Goal: Information Seeking & Learning: Learn about a topic

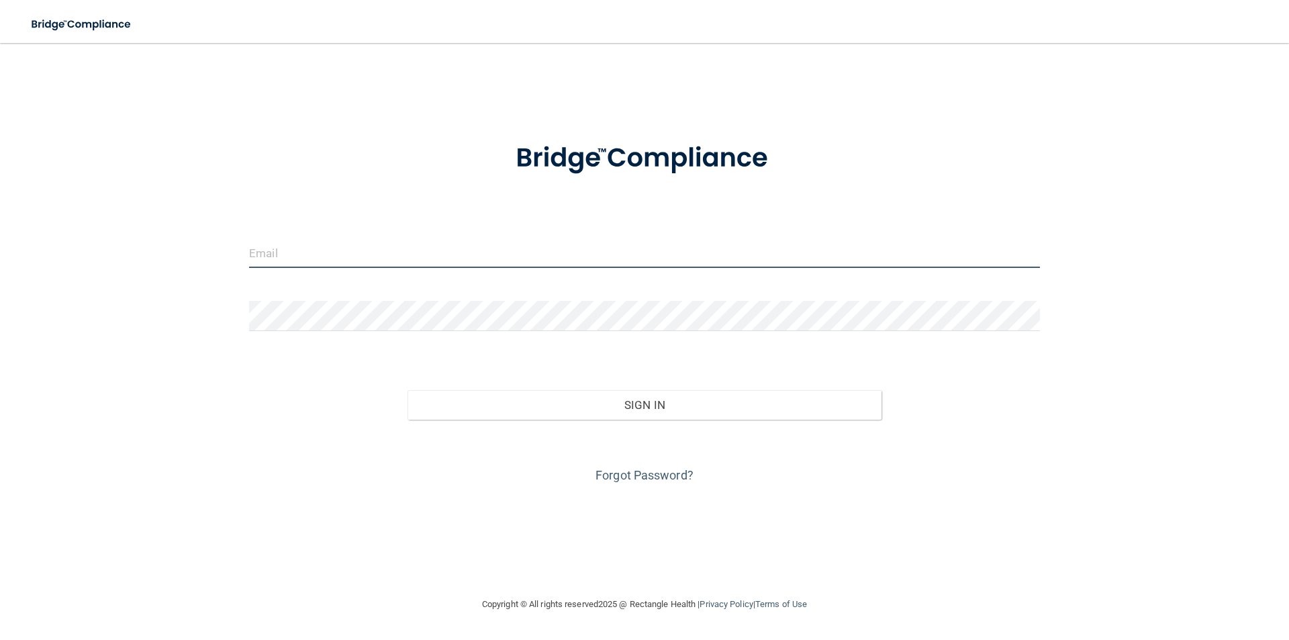
click at [319, 253] on input "email" at bounding box center [644, 253] width 791 height 30
type input "[EMAIL_ADDRESS][DOMAIN_NAME]"
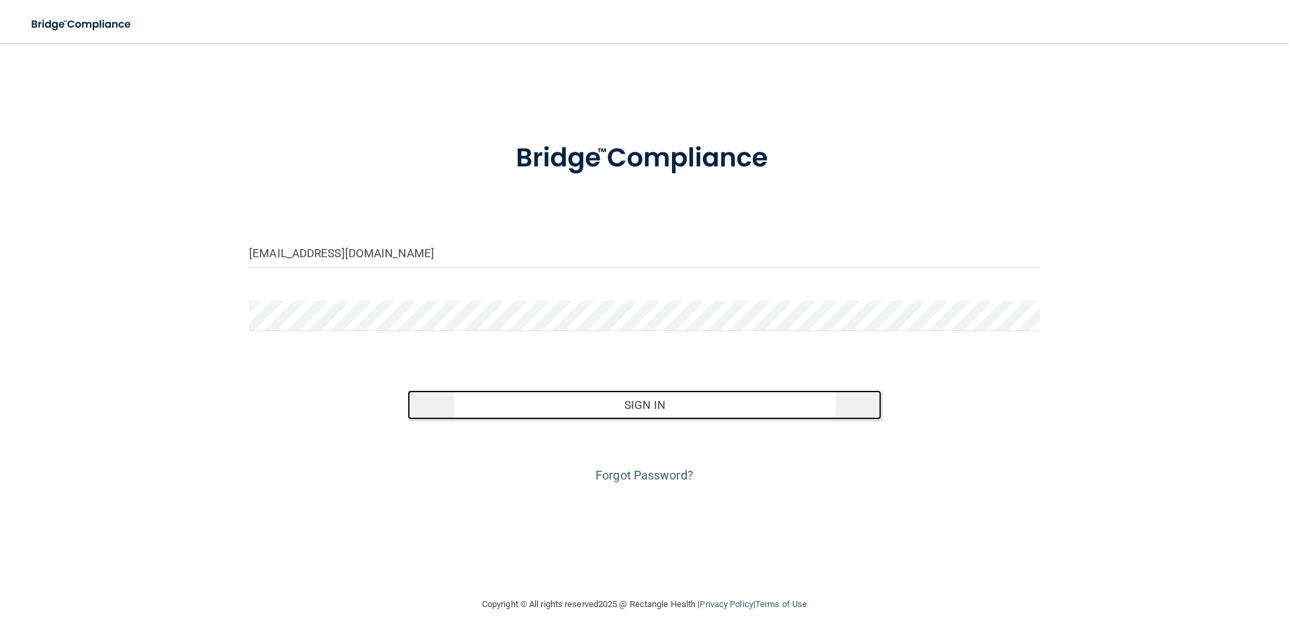
click at [647, 405] on button "Sign In" at bounding box center [645, 405] width 475 height 30
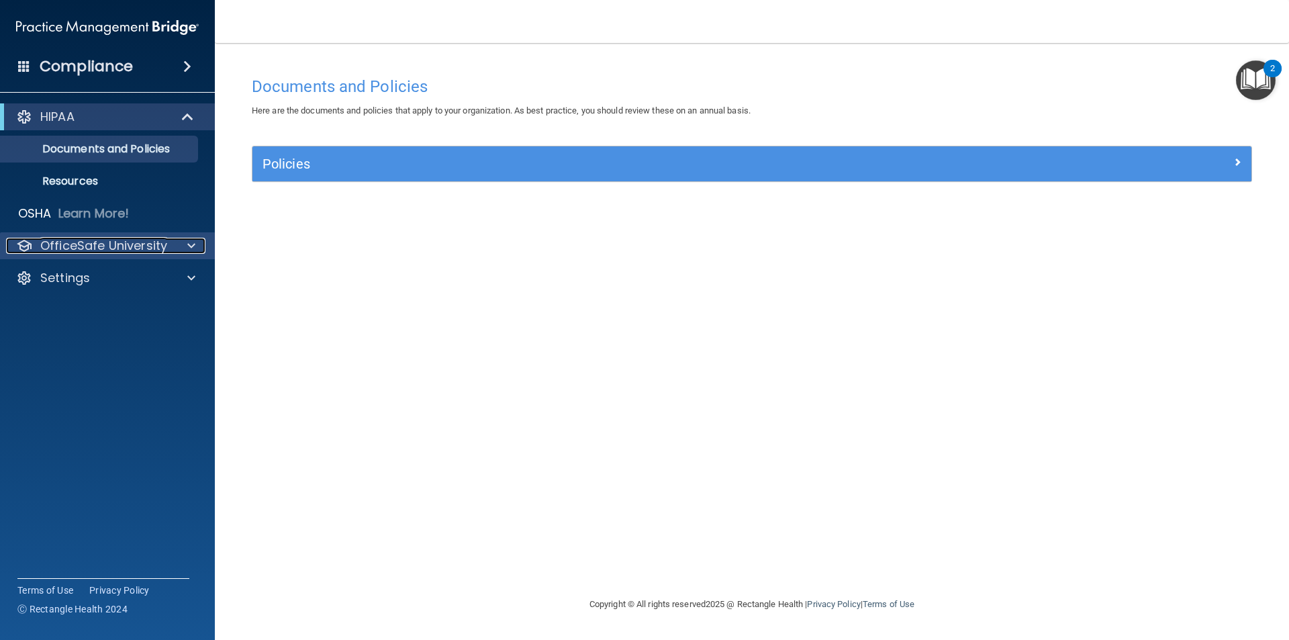
click at [189, 246] on span at bounding box center [191, 246] width 8 height 16
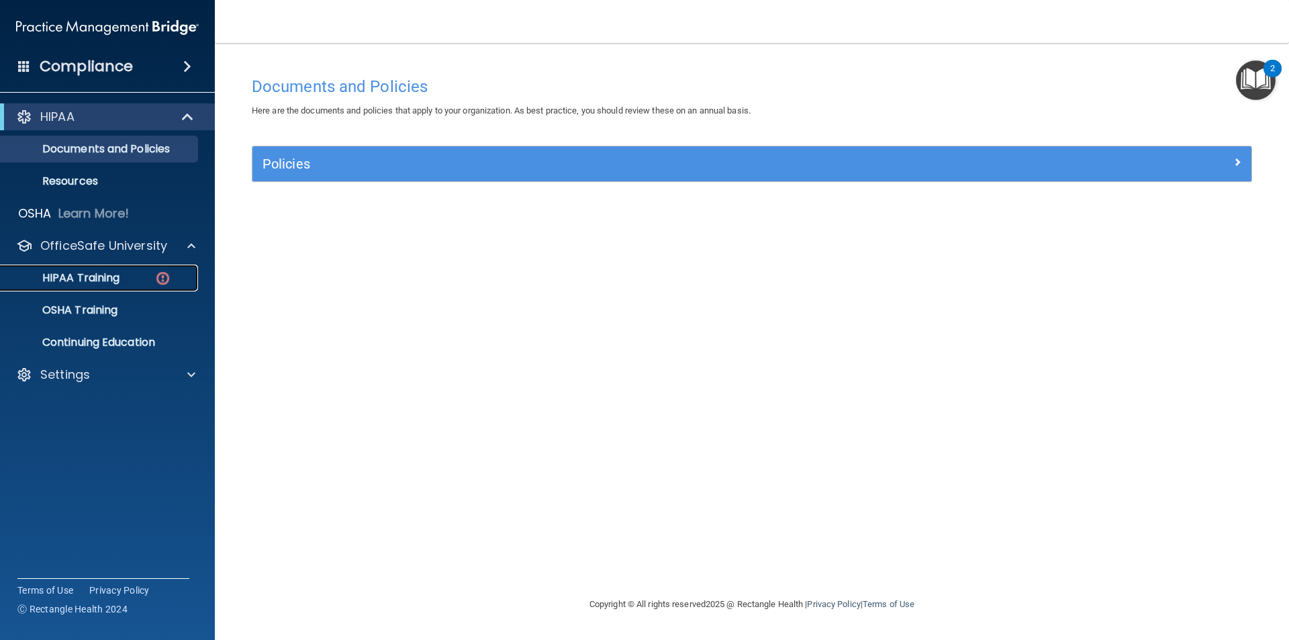
click at [121, 274] on div "HIPAA Training" at bounding box center [100, 277] width 183 height 13
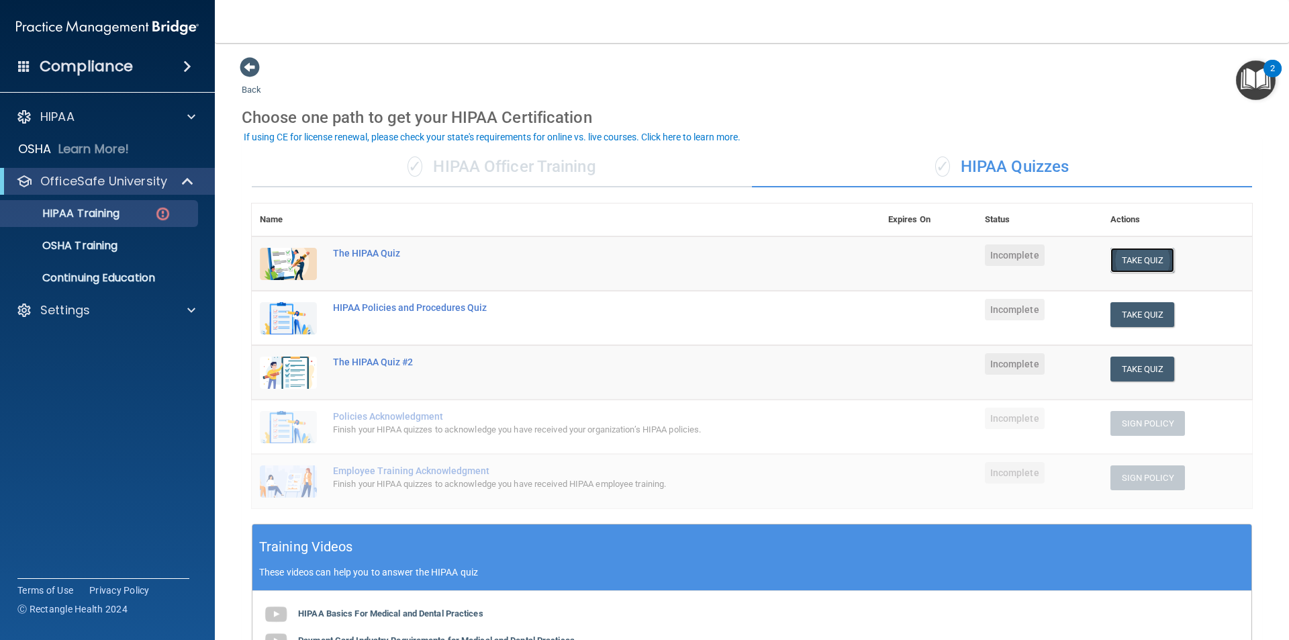
click at [1141, 262] on button "Take Quiz" at bounding box center [1143, 260] width 64 height 25
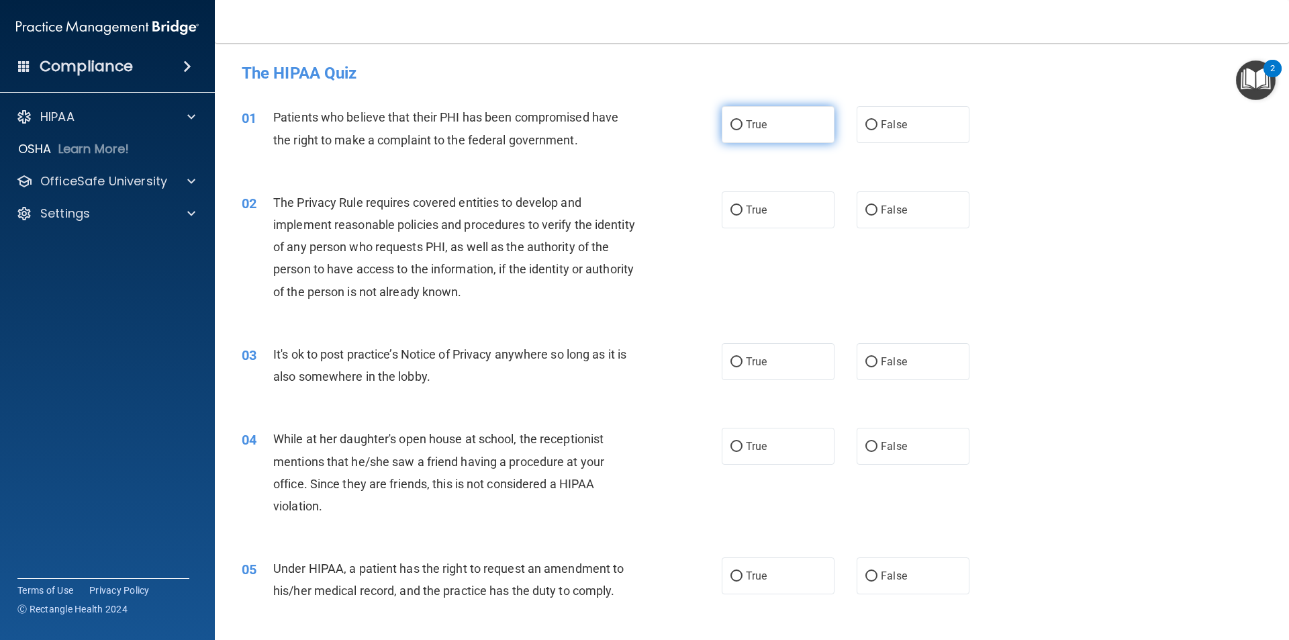
click at [730, 127] on input "True" at bounding box center [736, 125] width 12 height 10
radio input "true"
click at [730, 208] on input "True" at bounding box center [736, 210] width 12 height 10
radio input "true"
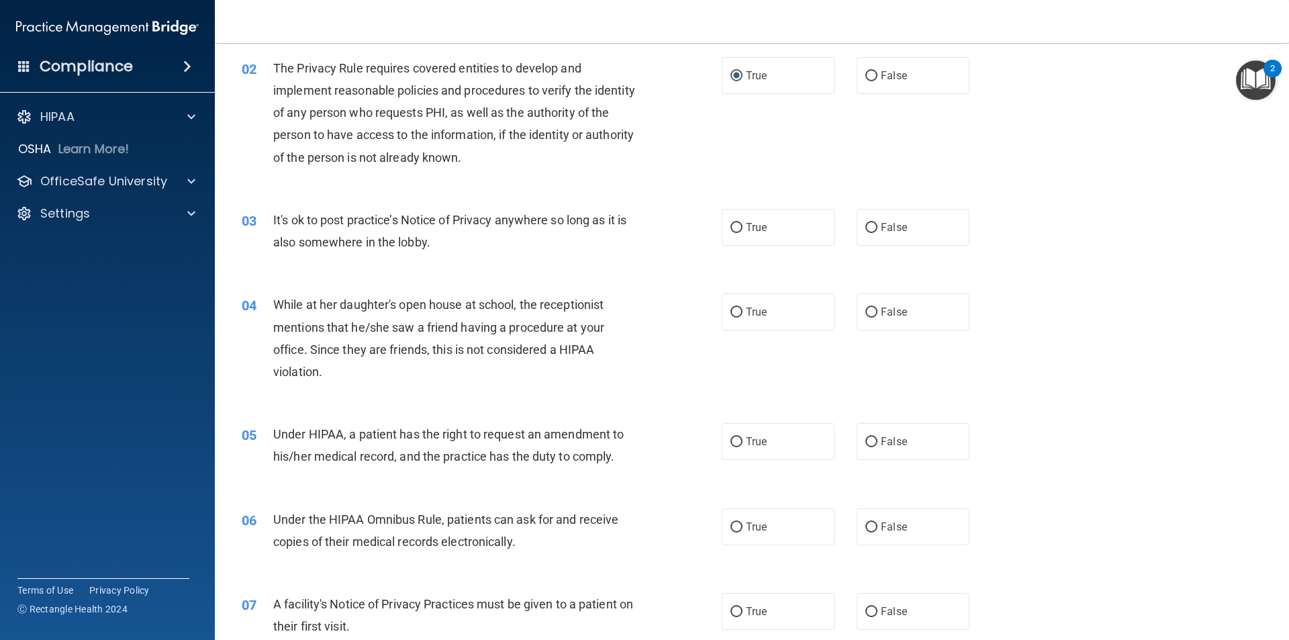
scroll to position [67, 0]
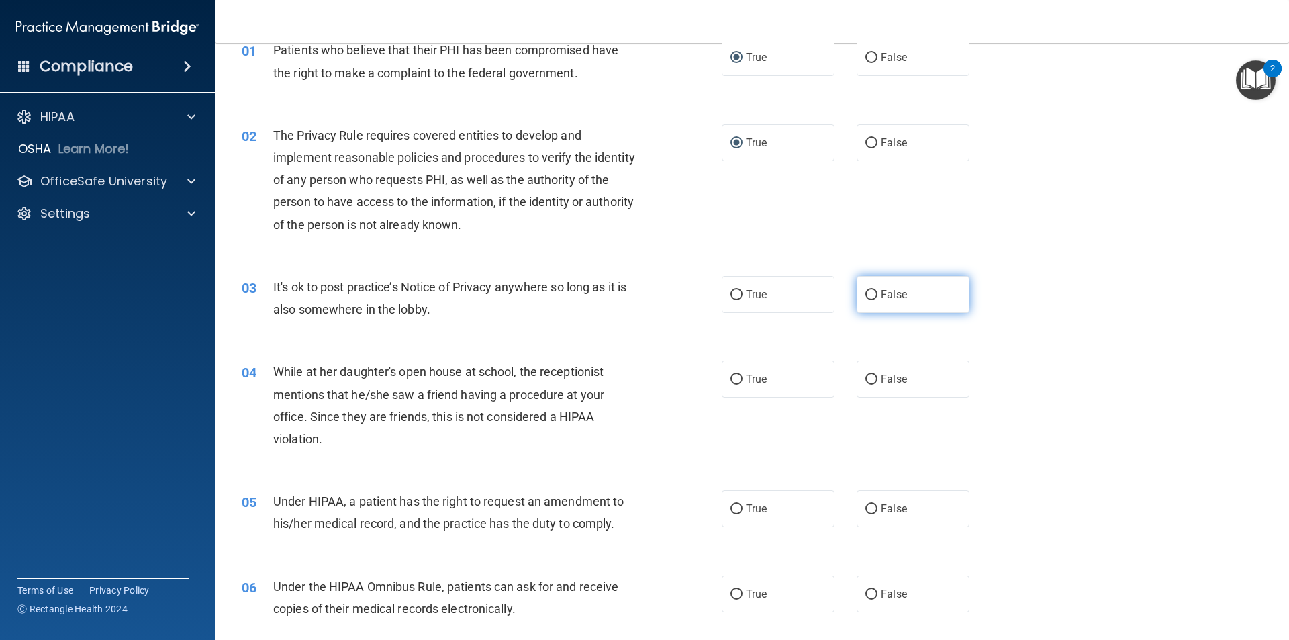
click at [867, 292] on input "False" at bounding box center [871, 295] width 12 height 10
radio input "true"
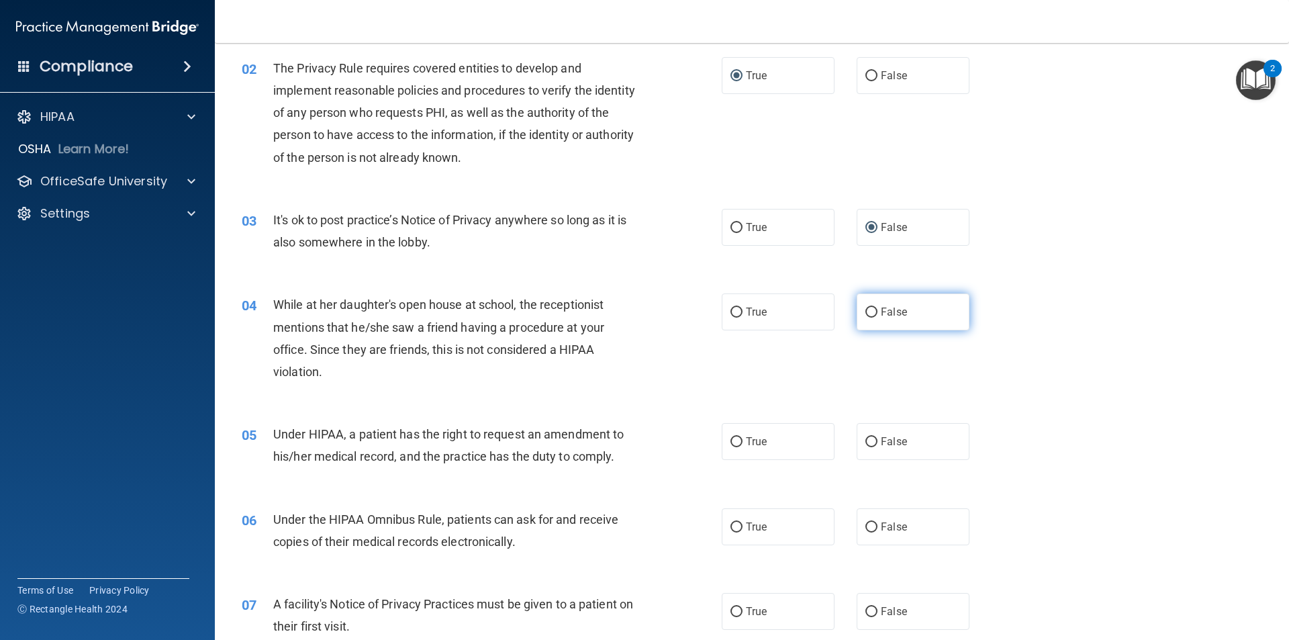
click at [865, 308] on input "False" at bounding box center [871, 313] width 12 height 10
radio input "true"
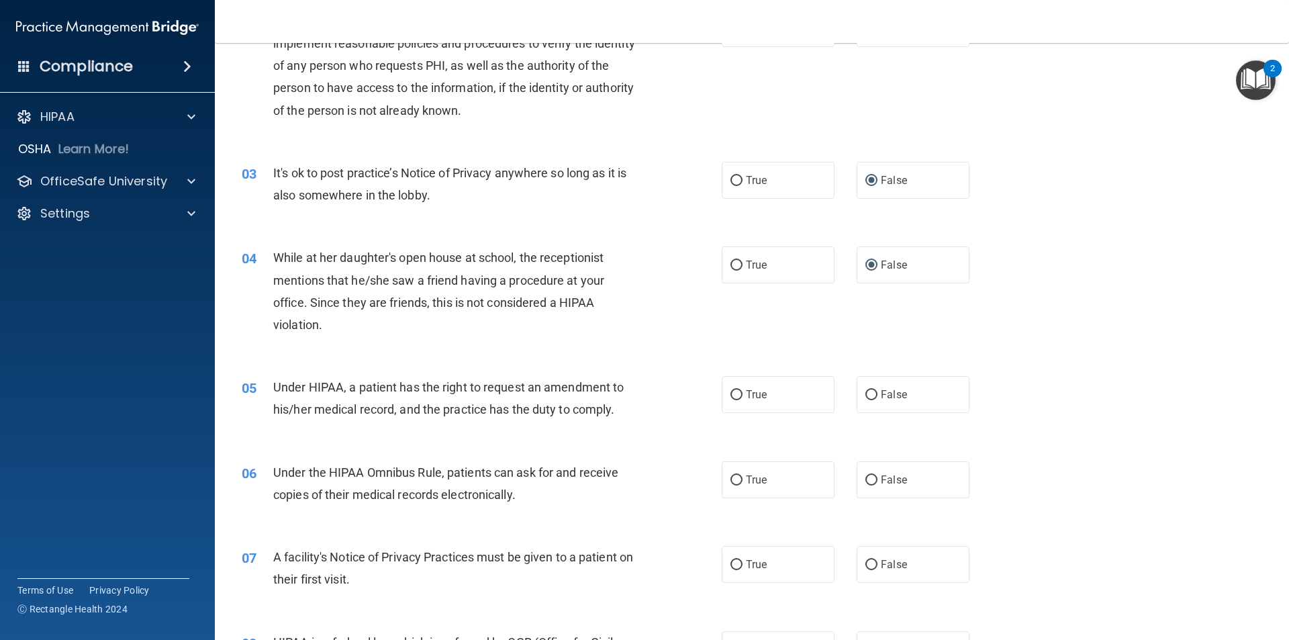
scroll to position [269, 0]
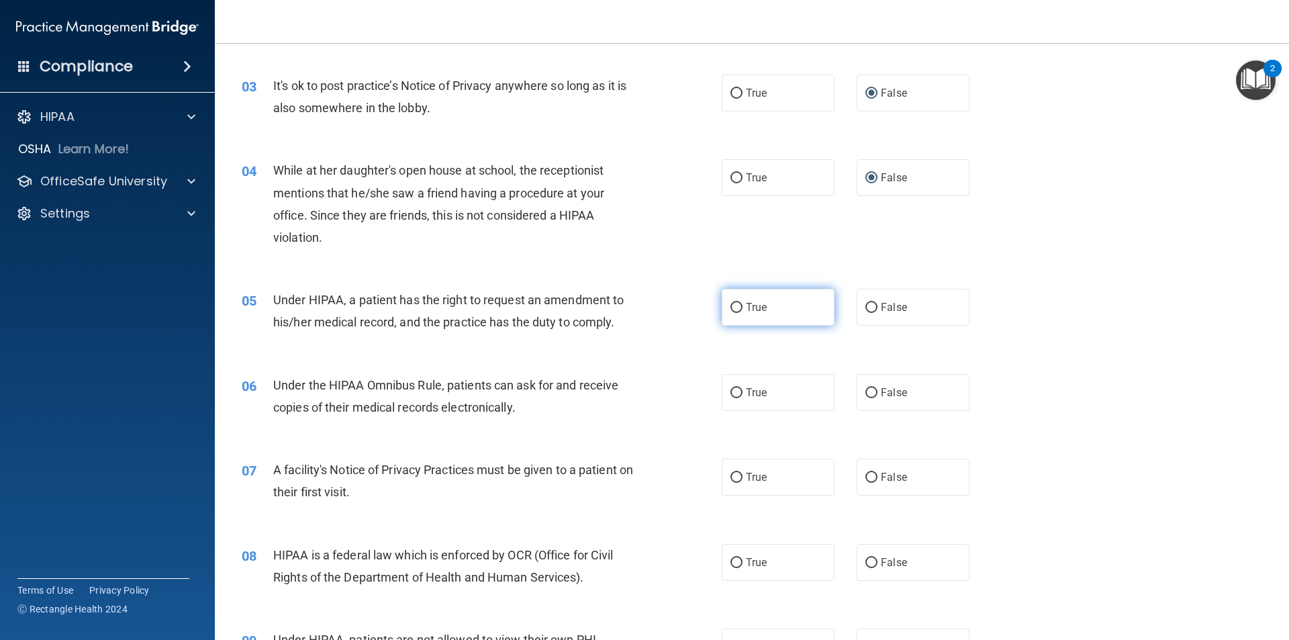
click at [734, 306] on input "True" at bounding box center [736, 308] width 12 height 10
radio input "true"
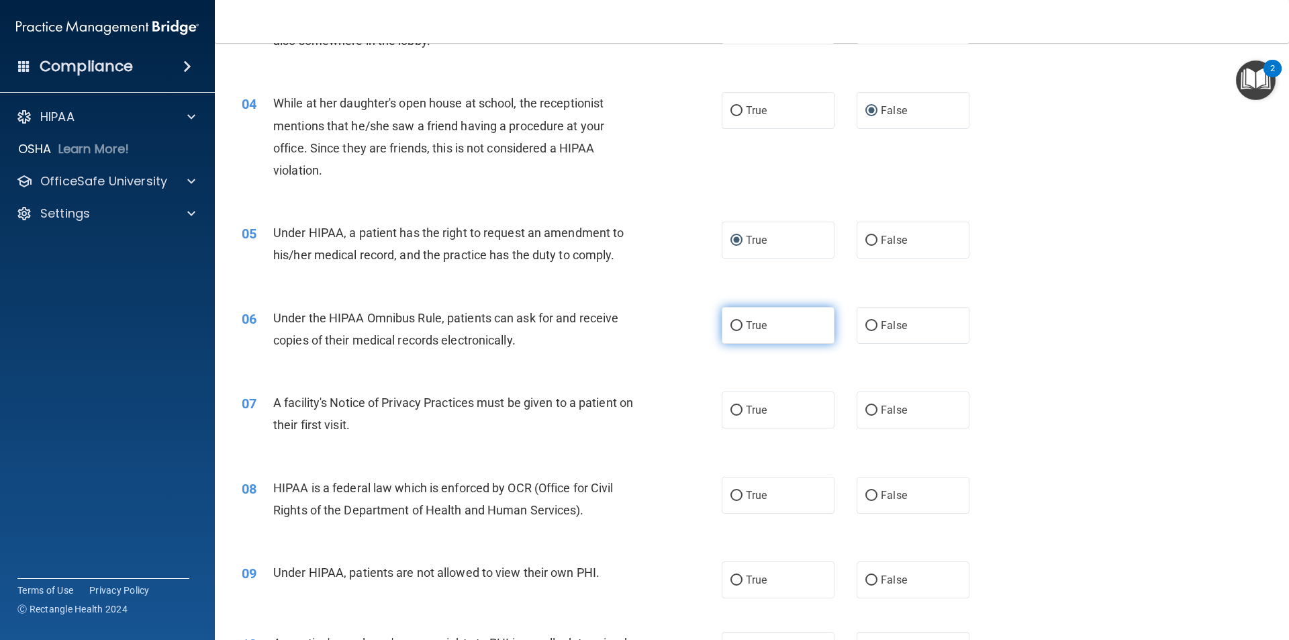
click at [735, 328] on input "True" at bounding box center [736, 326] width 12 height 10
radio input "true"
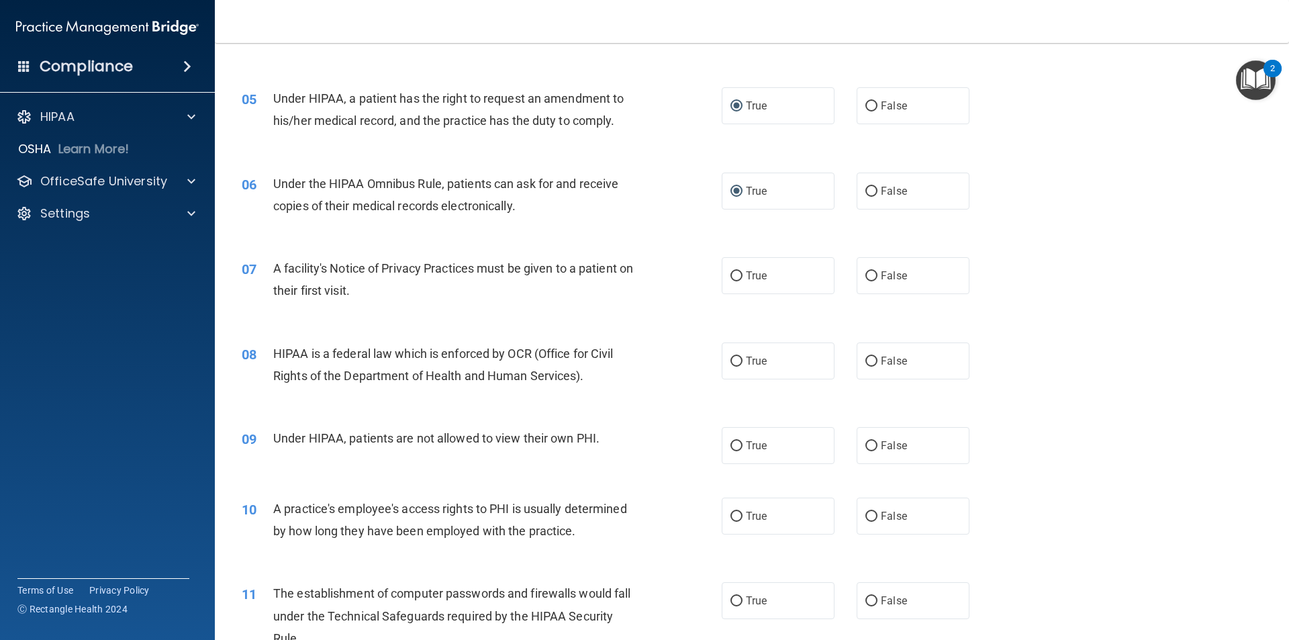
scroll to position [403, 0]
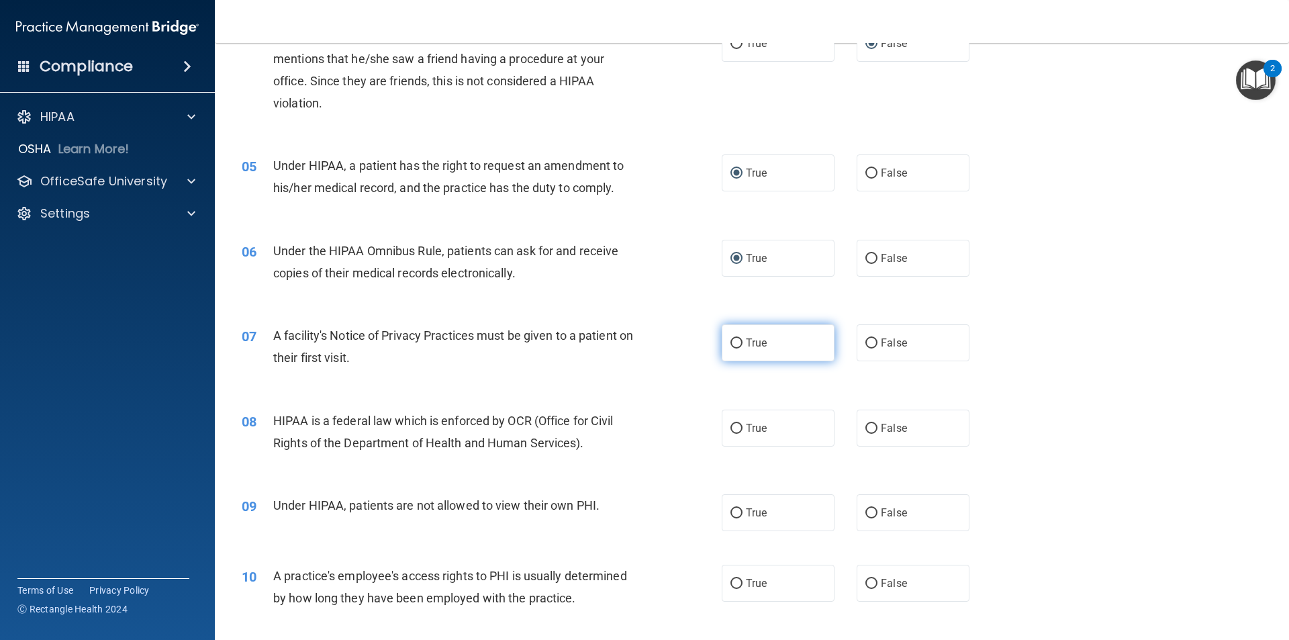
click at [730, 343] on input "True" at bounding box center [736, 343] width 12 height 10
radio input "true"
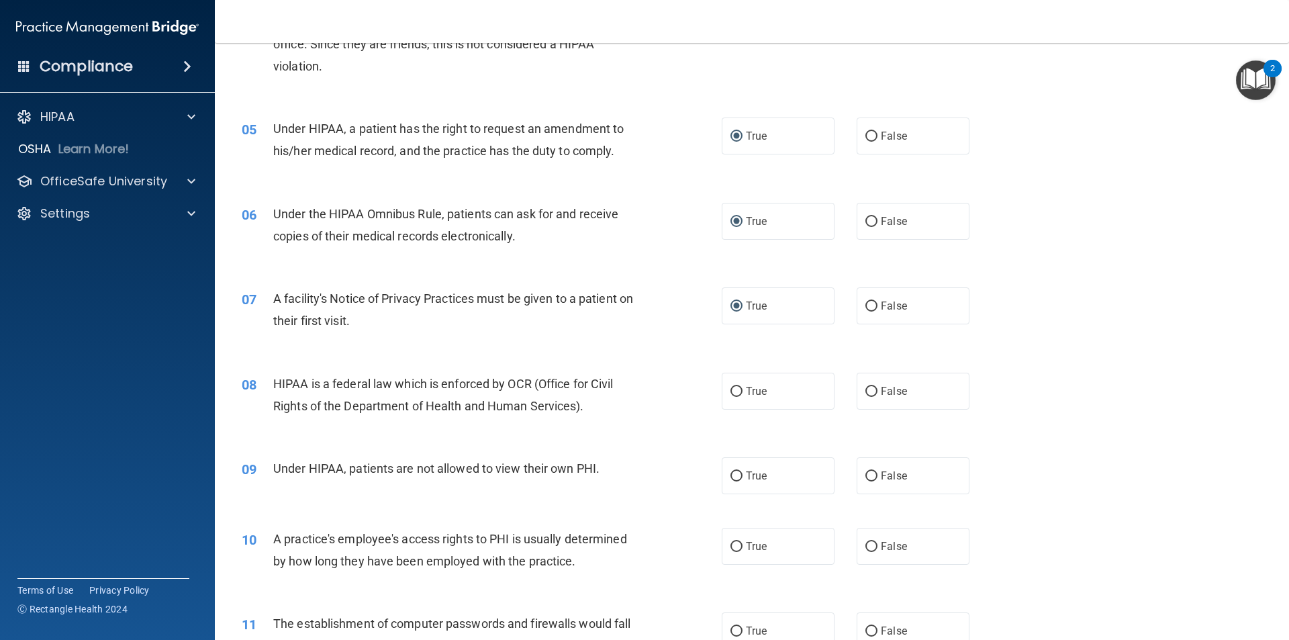
scroll to position [470, 0]
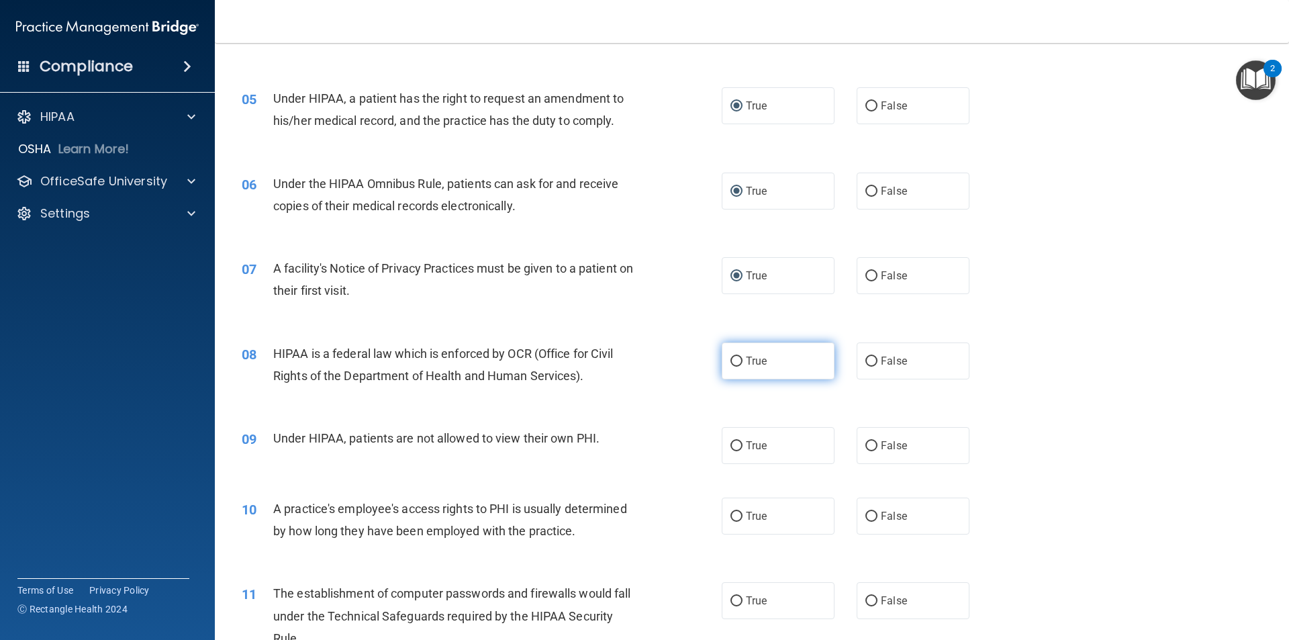
click at [733, 362] on input "True" at bounding box center [736, 362] width 12 height 10
radio input "true"
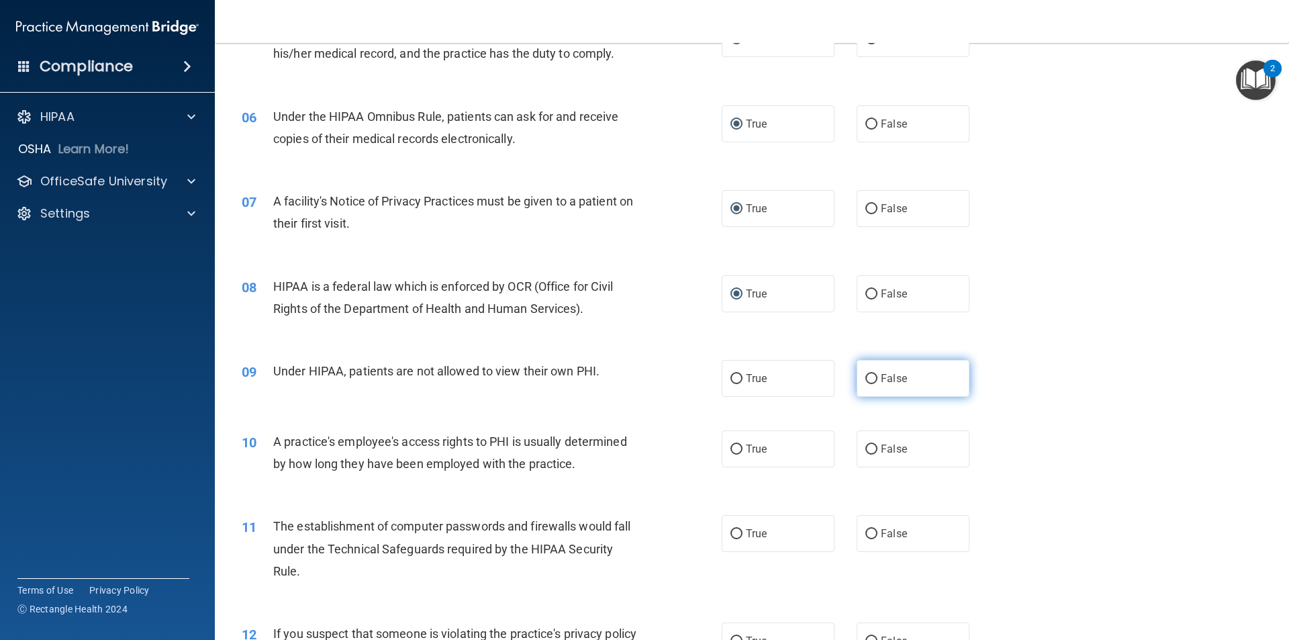
click at [866, 378] on input "False" at bounding box center [871, 379] width 12 height 10
radio input "true"
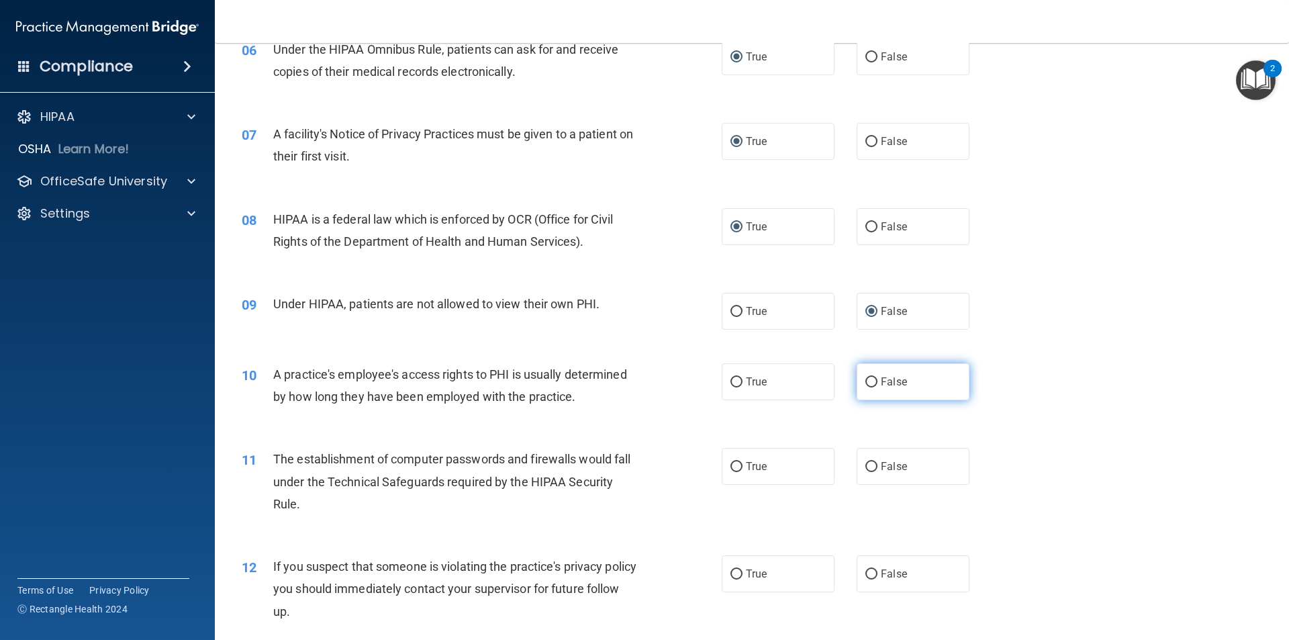
click at [865, 382] on input "False" at bounding box center [871, 382] width 12 height 10
radio input "true"
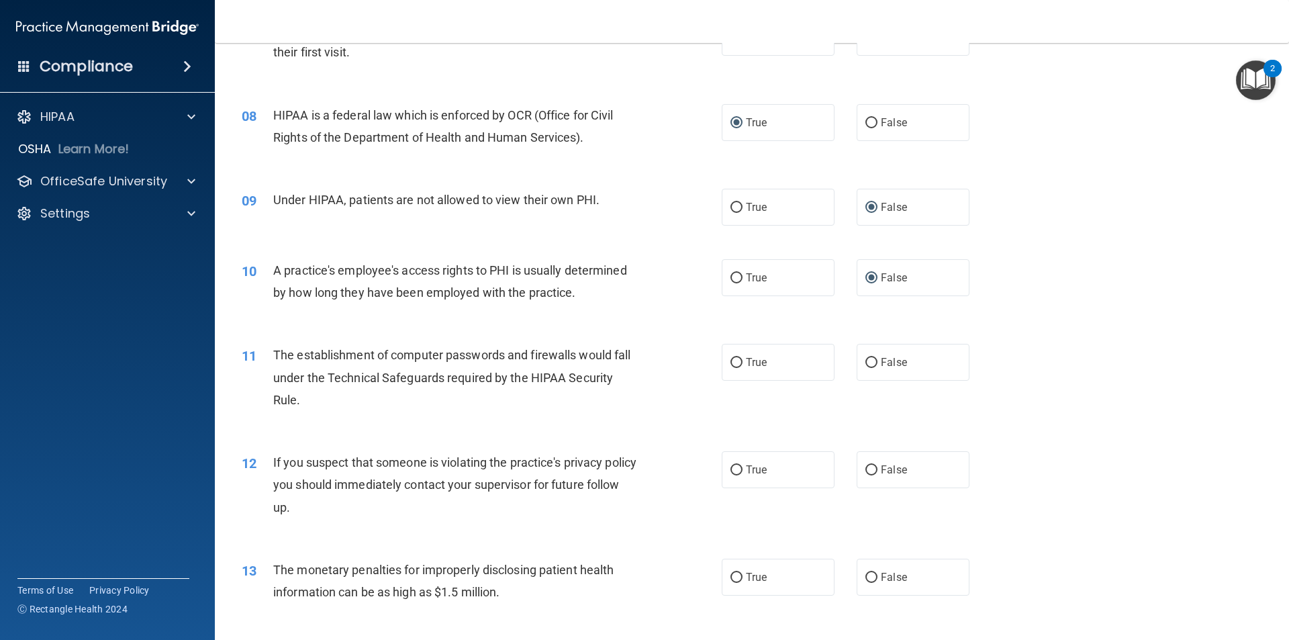
scroll to position [739, 0]
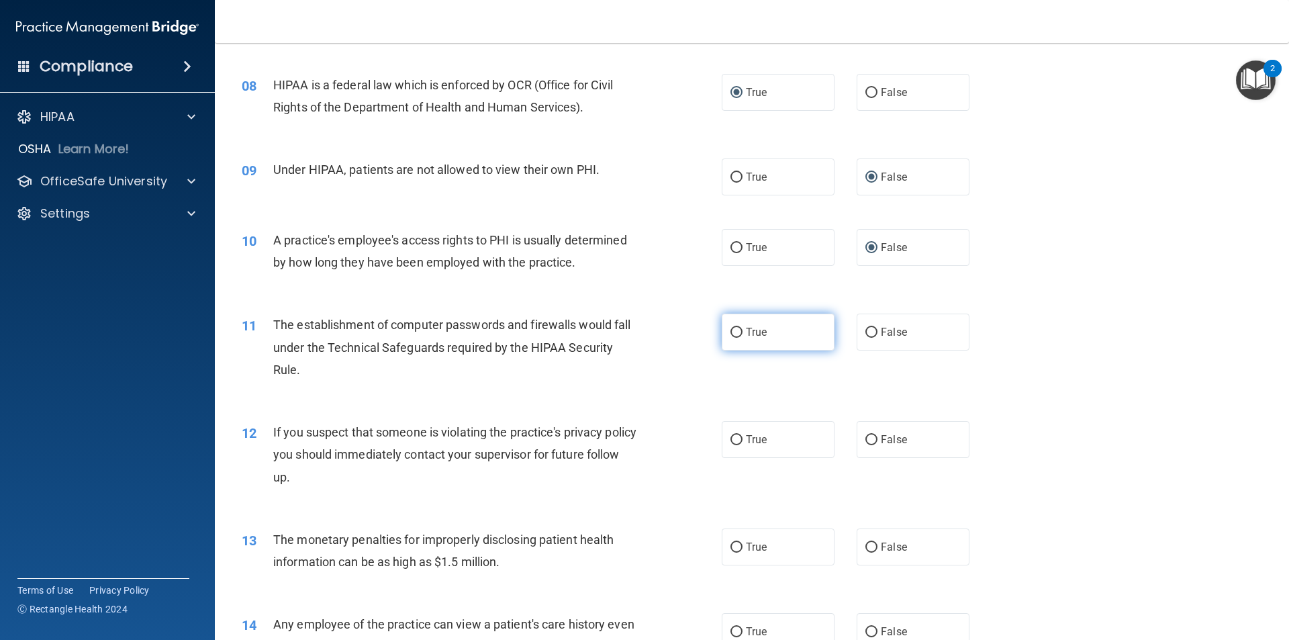
click at [732, 332] on input "True" at bounding box center [736, 333] width 12 height 10
radio input "true"
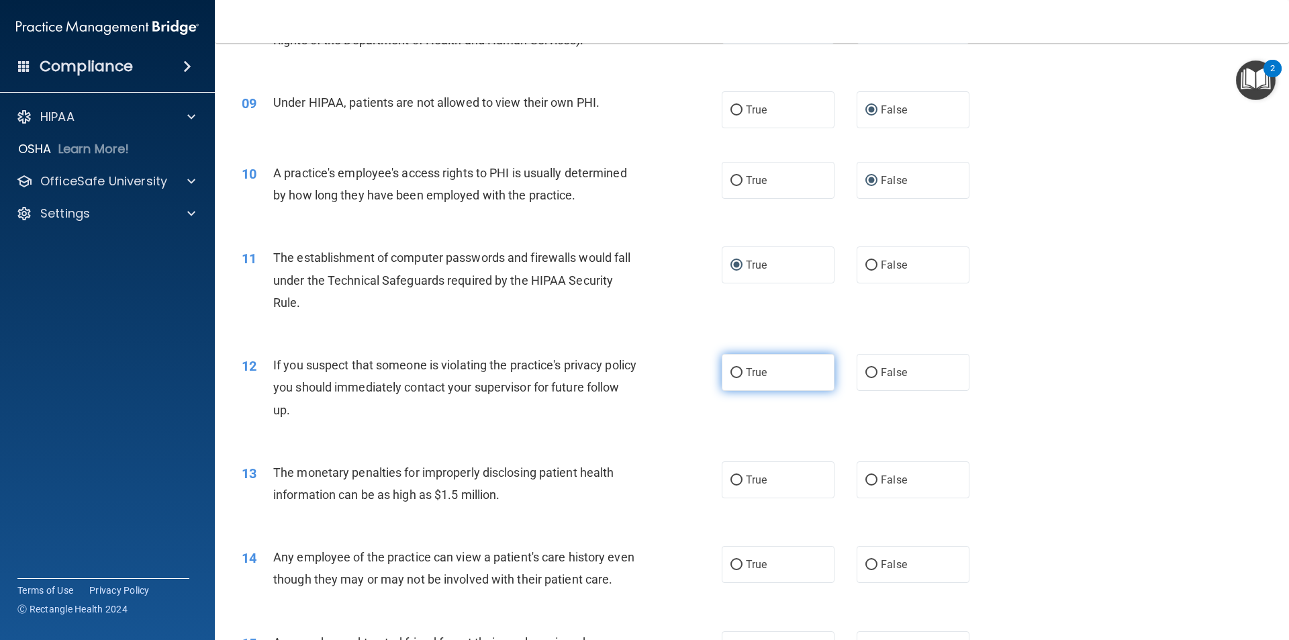
click at [730, 374] on input "True" at bounding box center [736, 373] width 12 height 10
radio input "true"
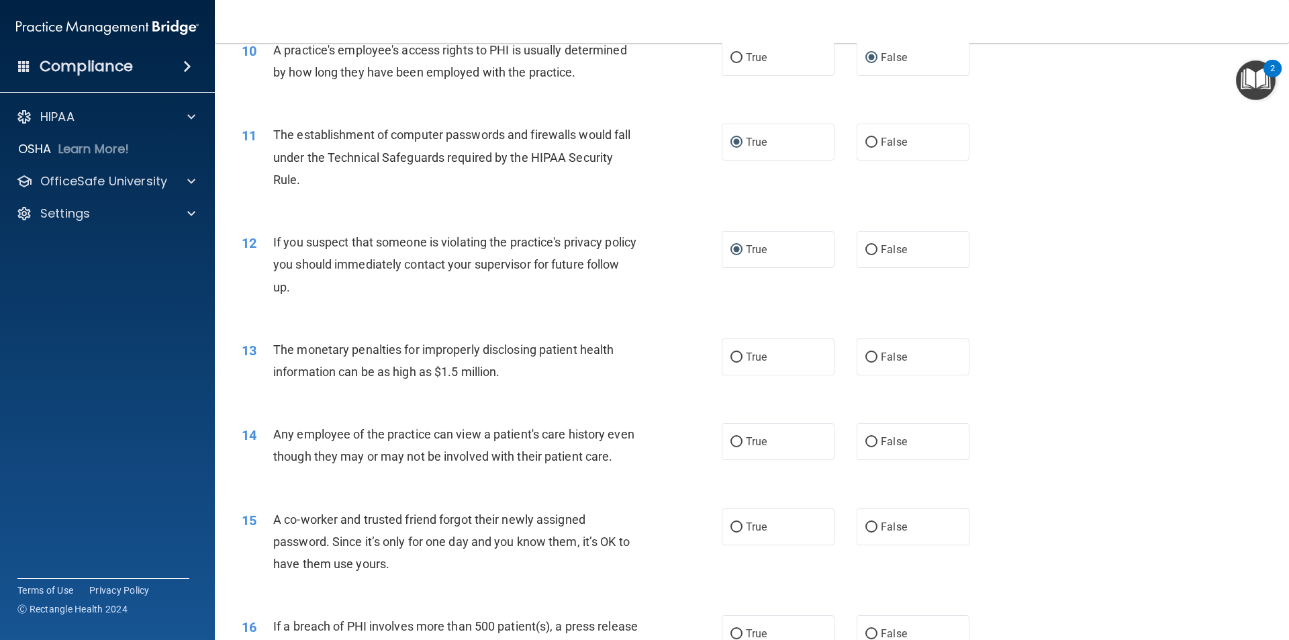
scroll to position [940, 0]
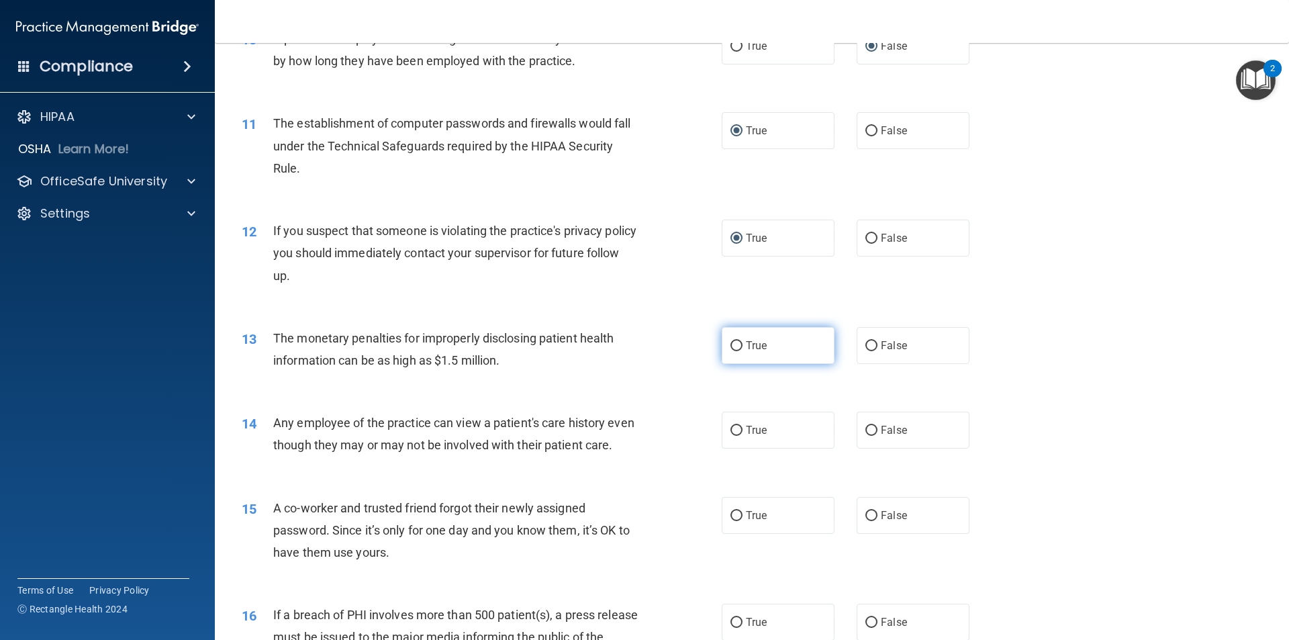
click at [735, 345] on input "True" at bounding box center [736, 346] width 12 height 10
radio input "true"
click at [730, 430] on input "True" at bounding box center [736, 431] width 12 height 10
radio input "true"
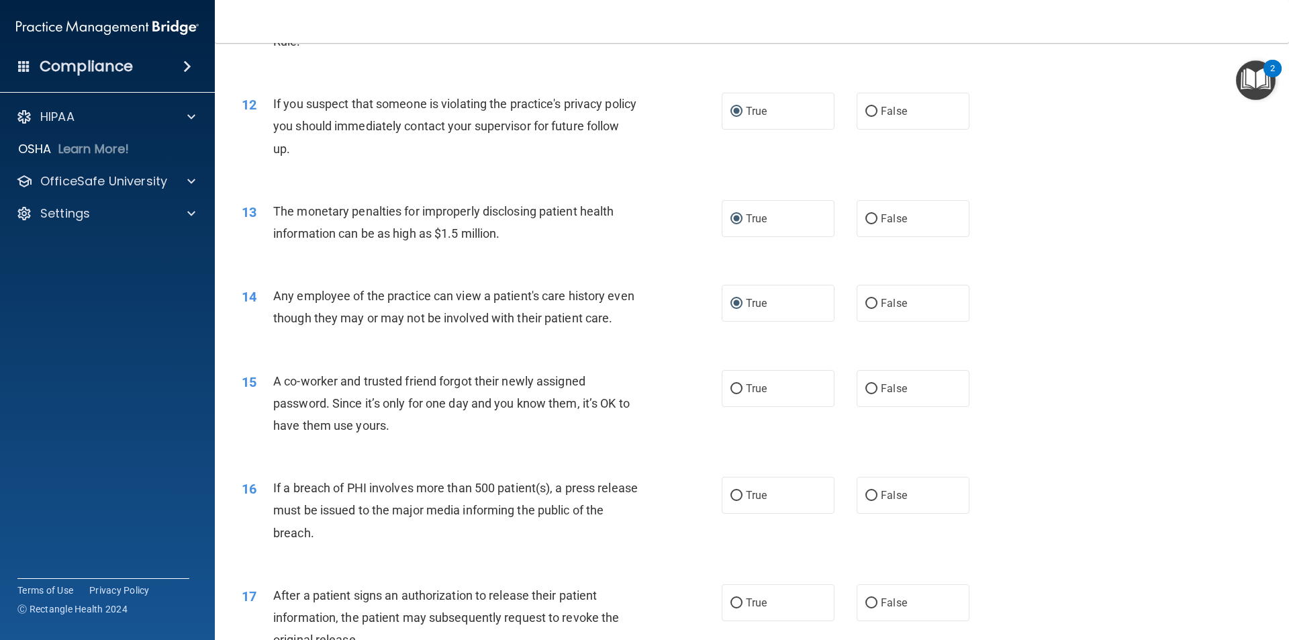
scroll to position [1074, 0]
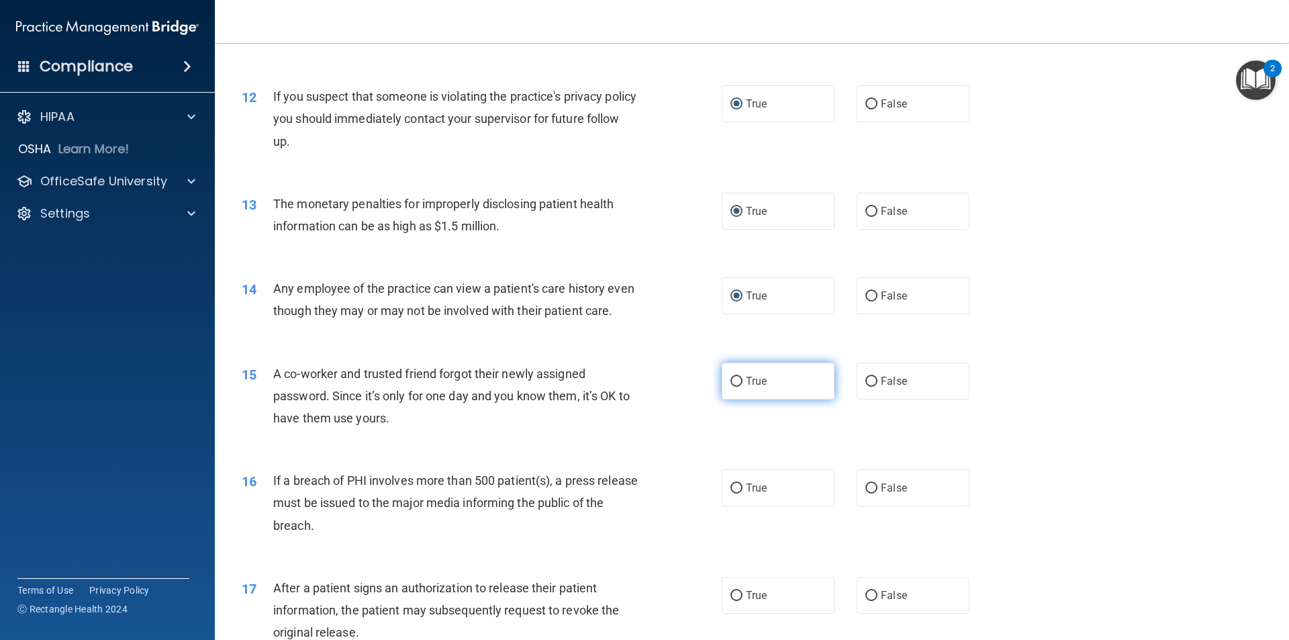
click at [730, 387] on input "True" at bounding box center [736, 382] width 12 height 10
radio input "true"
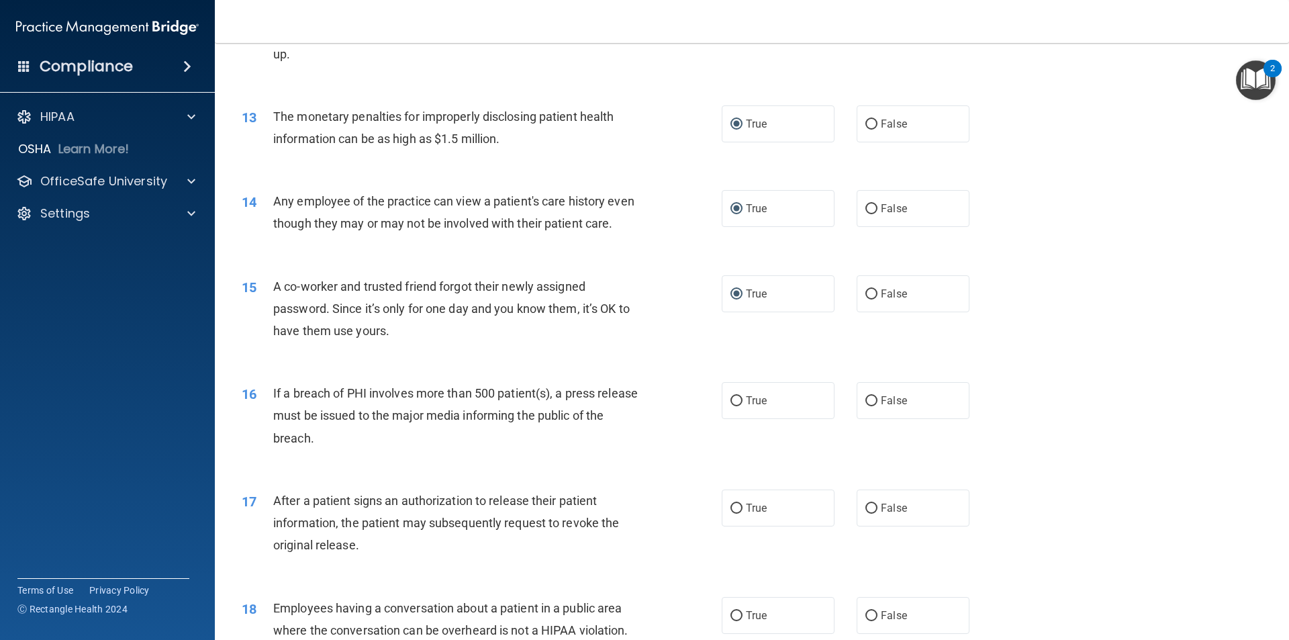
scroll to position [1209, 0]
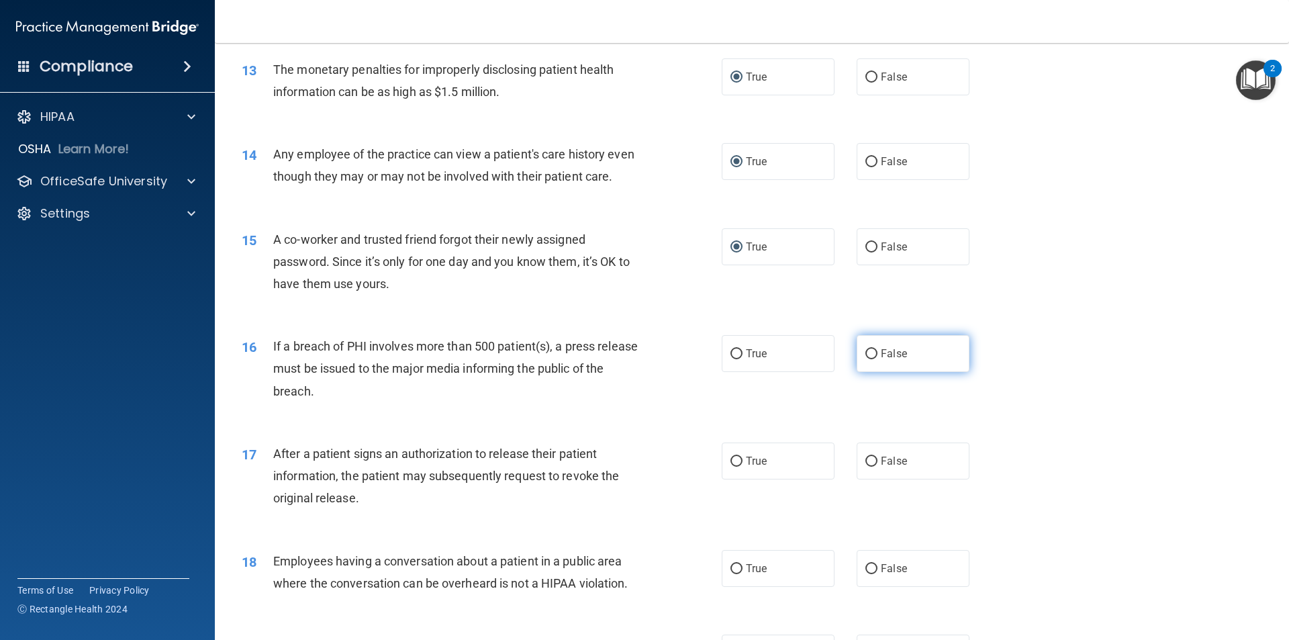
click at [867, 359] on input "False" at bounding box center [871, 354] width 12 height 10
radio input "true"
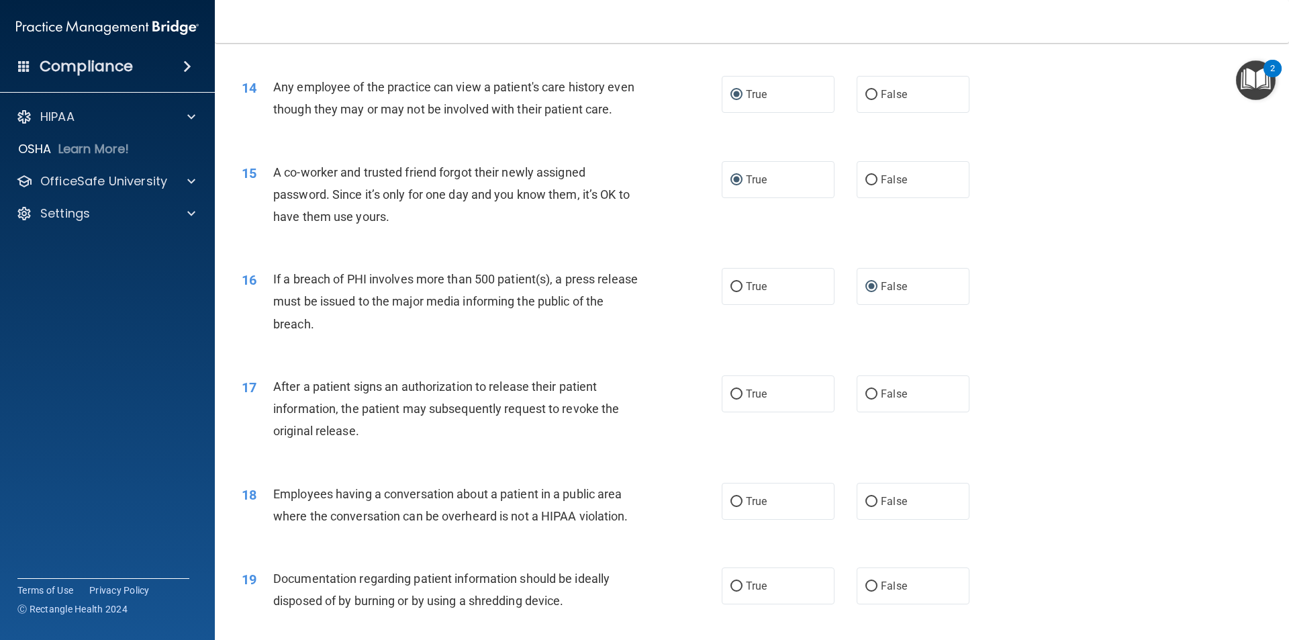
scroll to position [1343, 0]
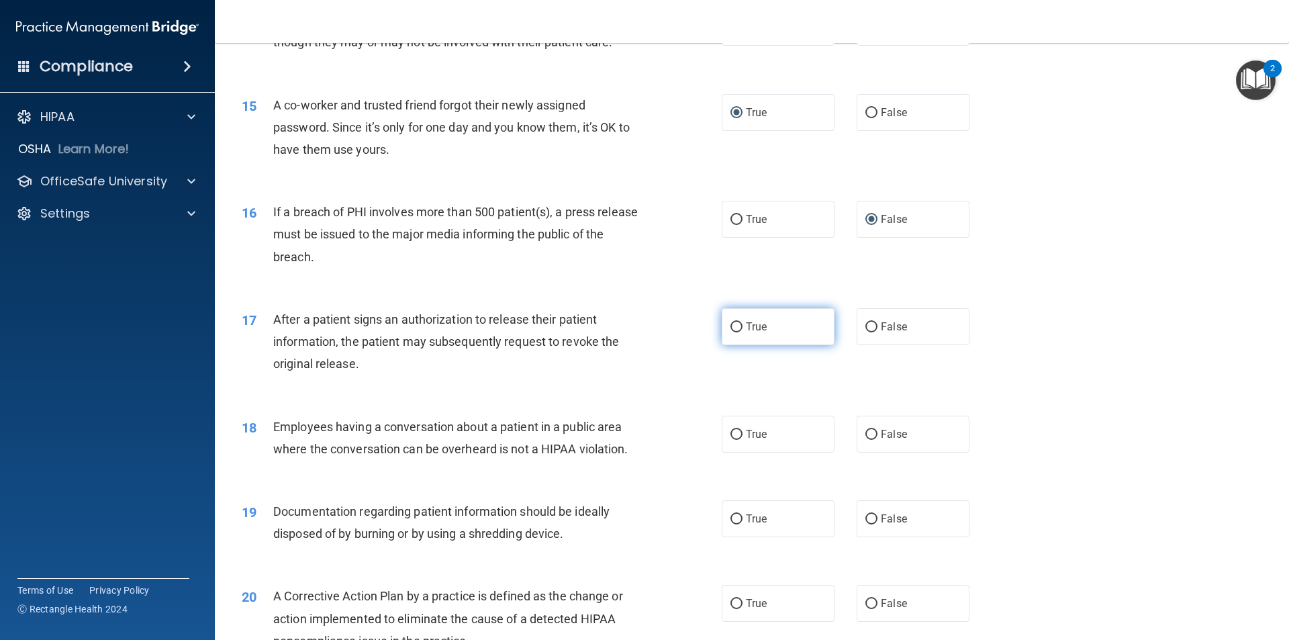
click at [732, 332] on input "True" at bounding box center [736, 327] width 12 height 10
radio input "true"
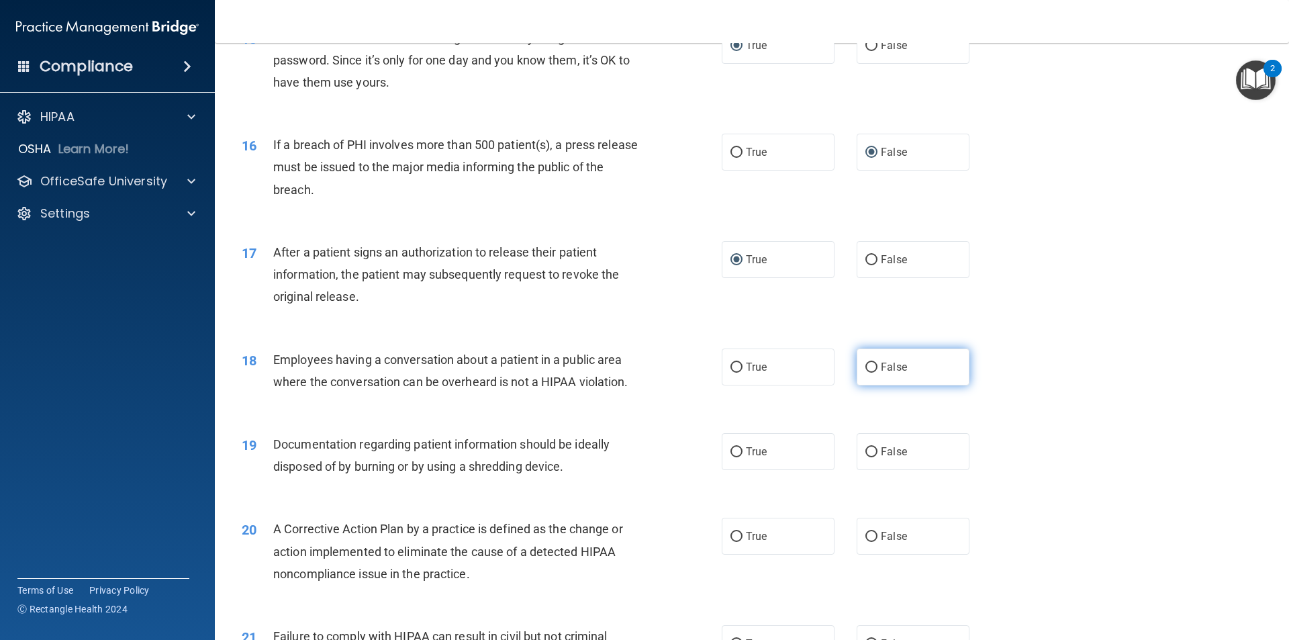
click at [867, 373] on input "False" at bounding box center [871, 368] width 12 height 10
radio input "true"
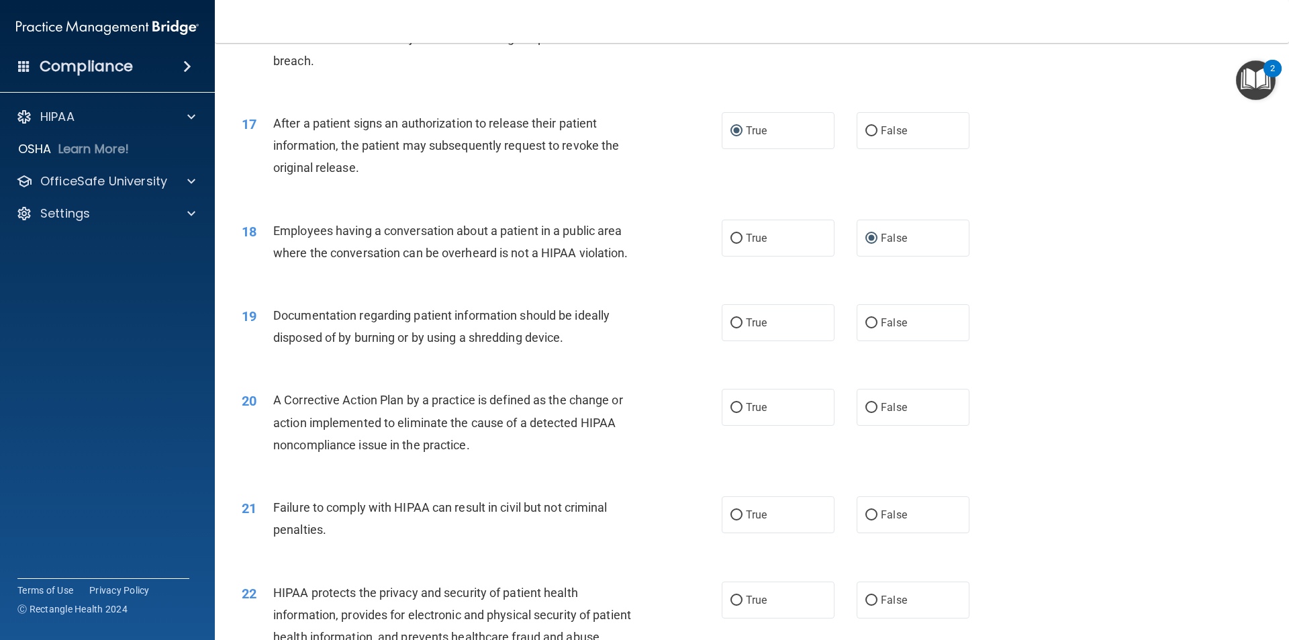
scroll to position [1531, 0]
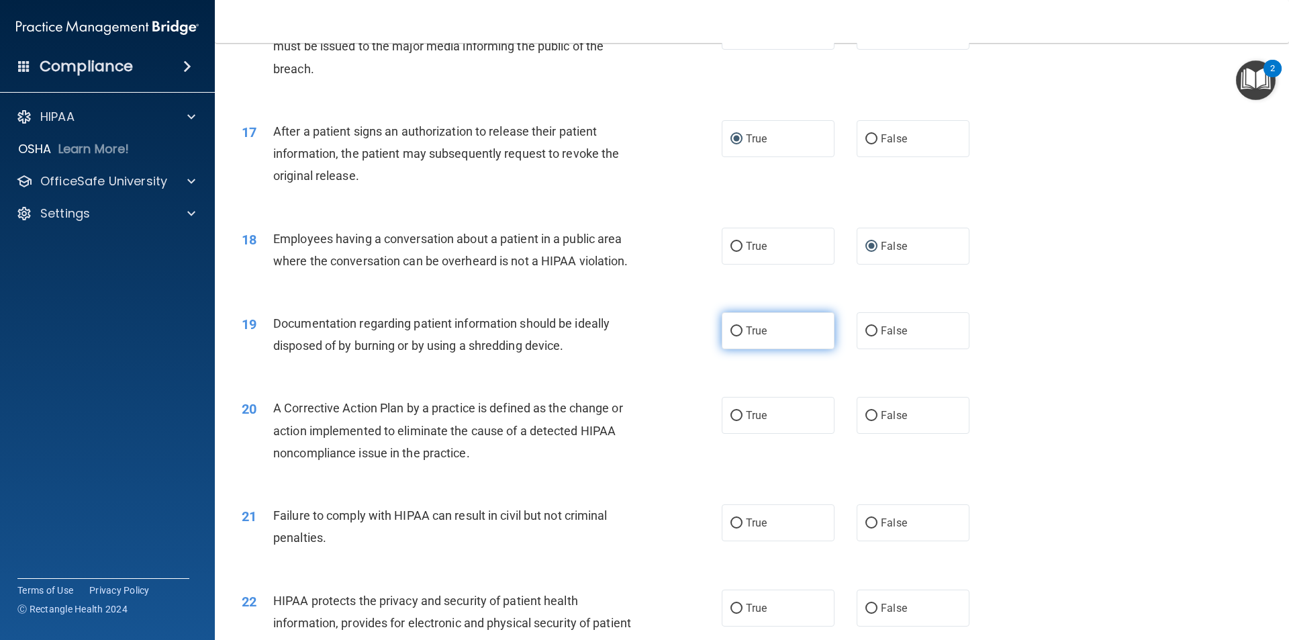
click at [734, 336] on input "True" at bounding box center [736, 331] width 12 height 10
radio input "true"
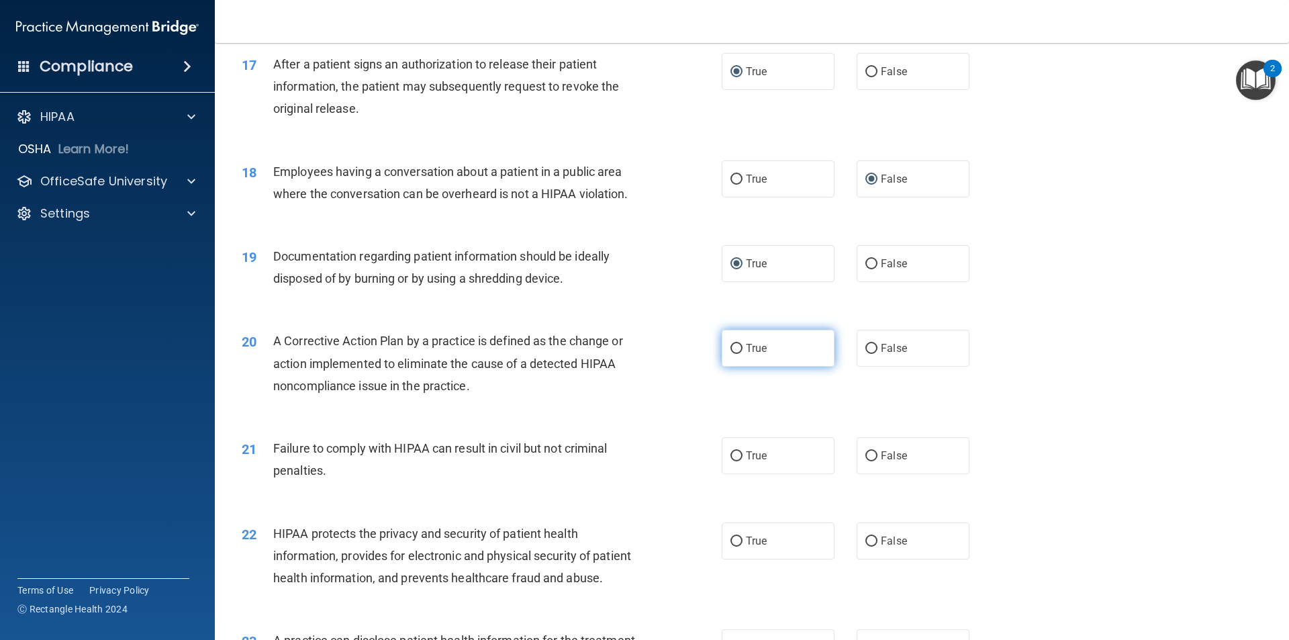
click at [731, 354] on input "True" at bounding box center [736, 349] width 12 height 10
radio input "true"
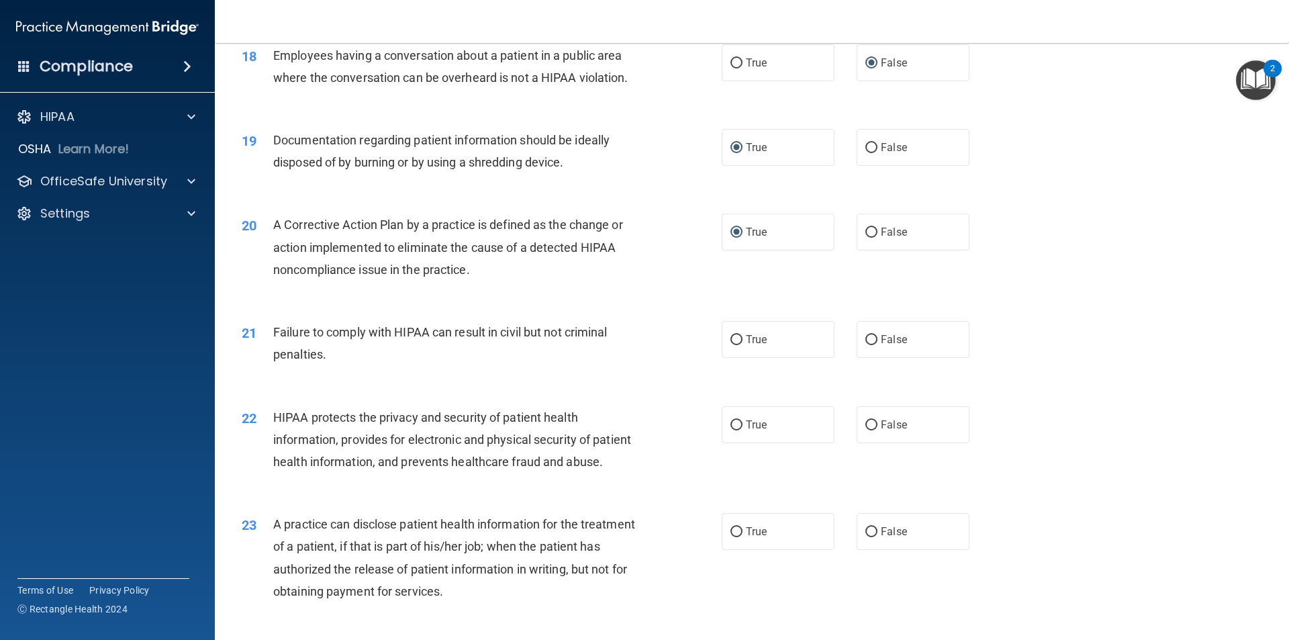
scroll to position [1732, 0]
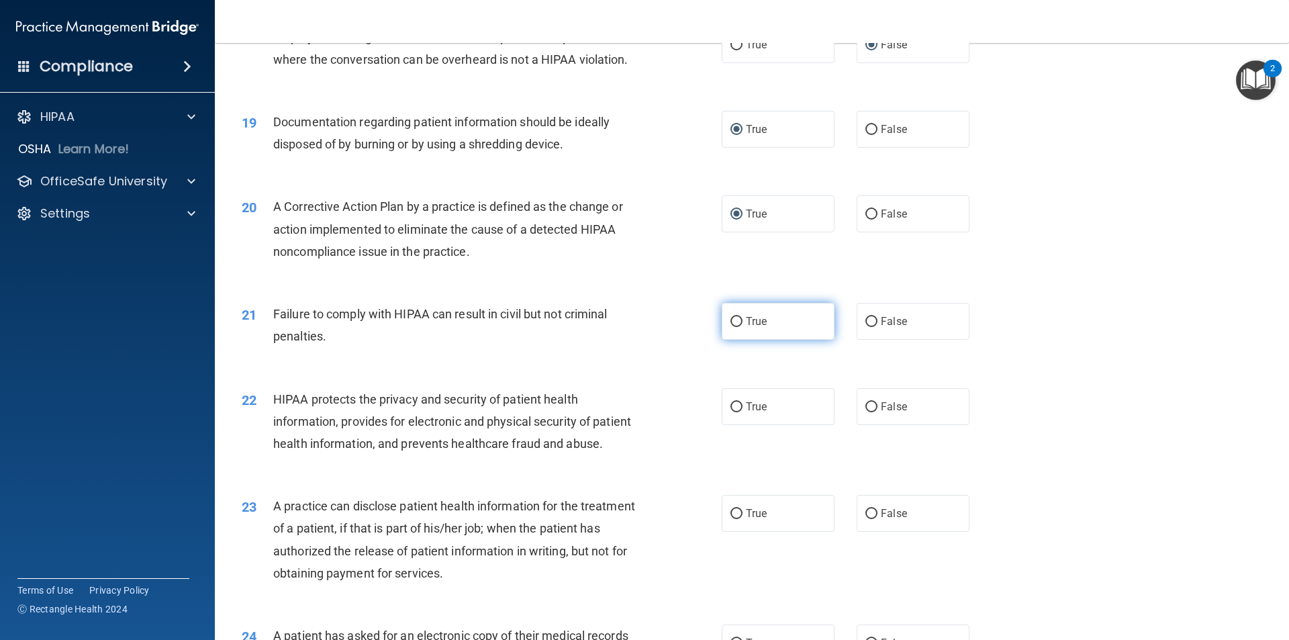
click at [735, 327] on input "True" at bounding box center [736, 322] width 12 height 10
radio input "true"
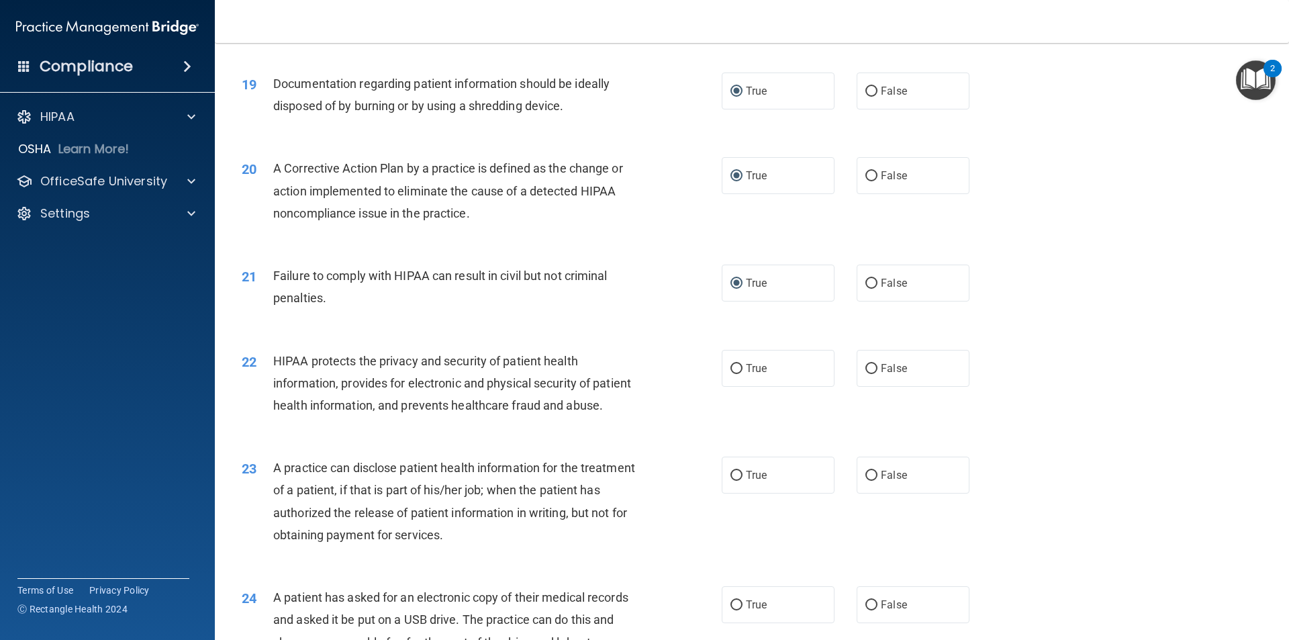
scroll to position [1799, 0]
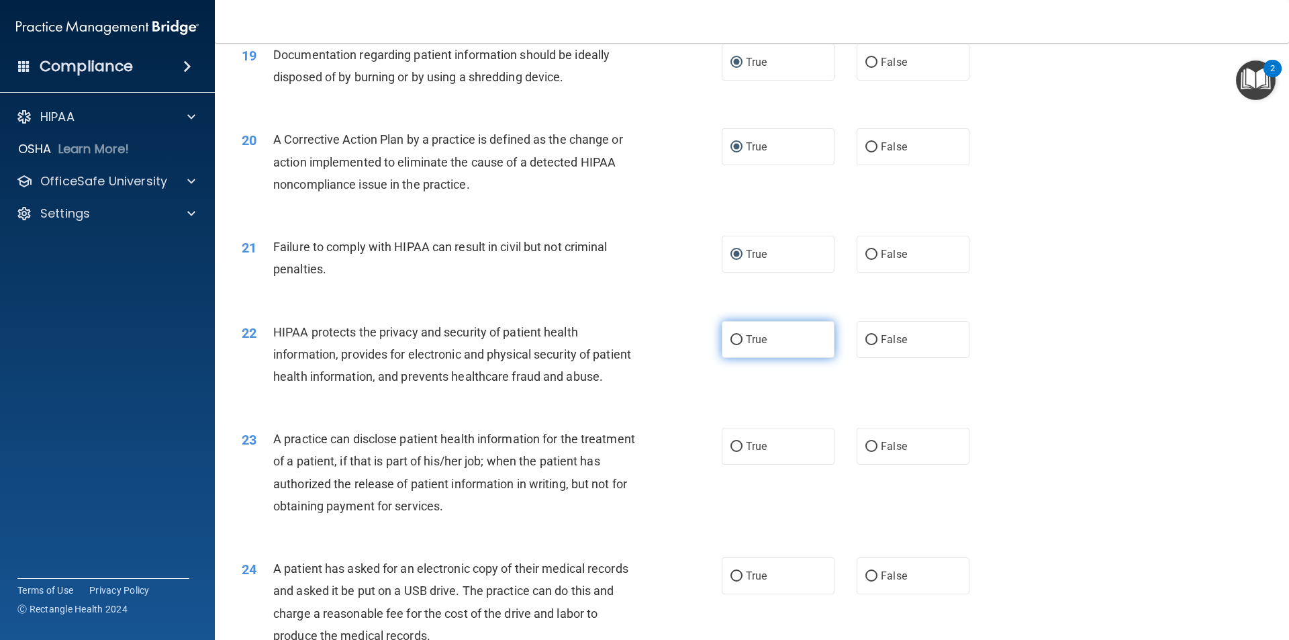
click at [735, 345] on input "True" at bounding box center [736, 340] width 12 height 10
radio input "true"
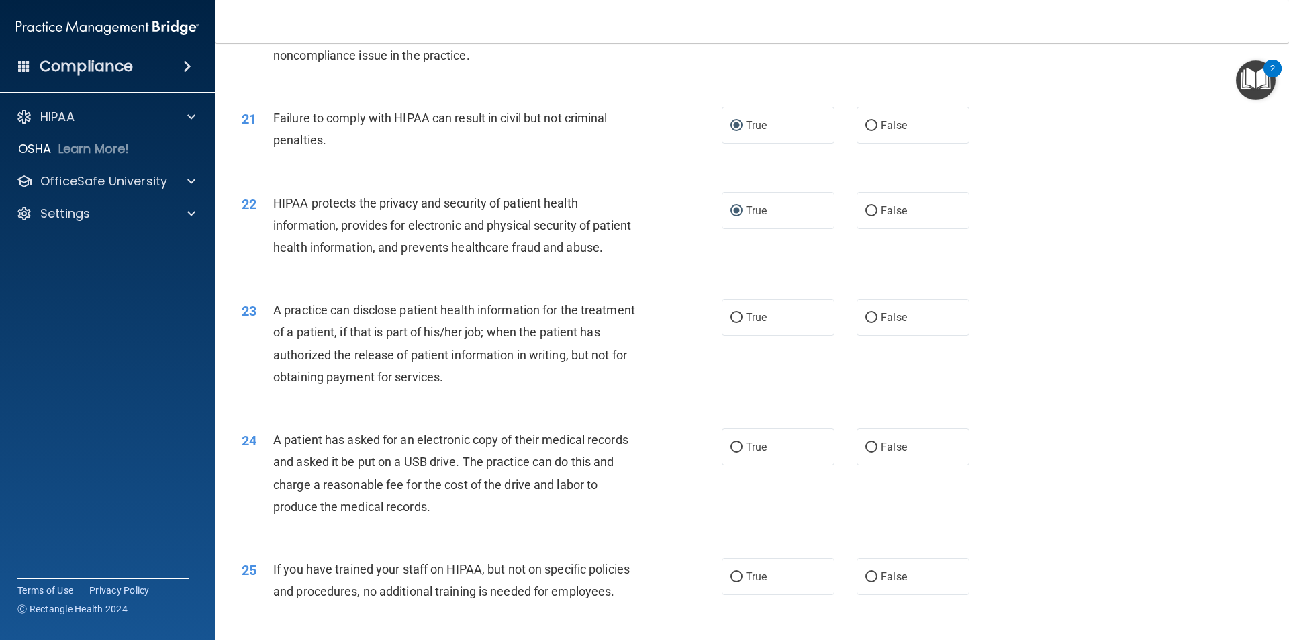
scroll to position [1934, 0]
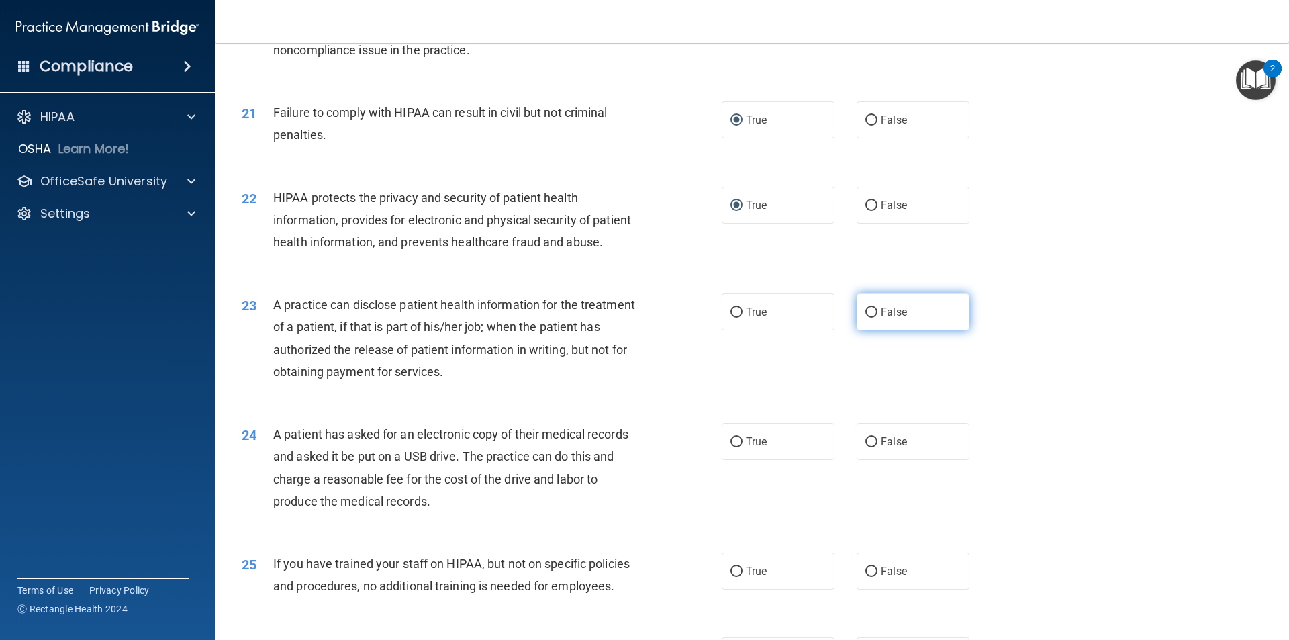
click at [865, 318] on input "False" at bounding box center [871, 313] width 12 height 10
radio input "true"
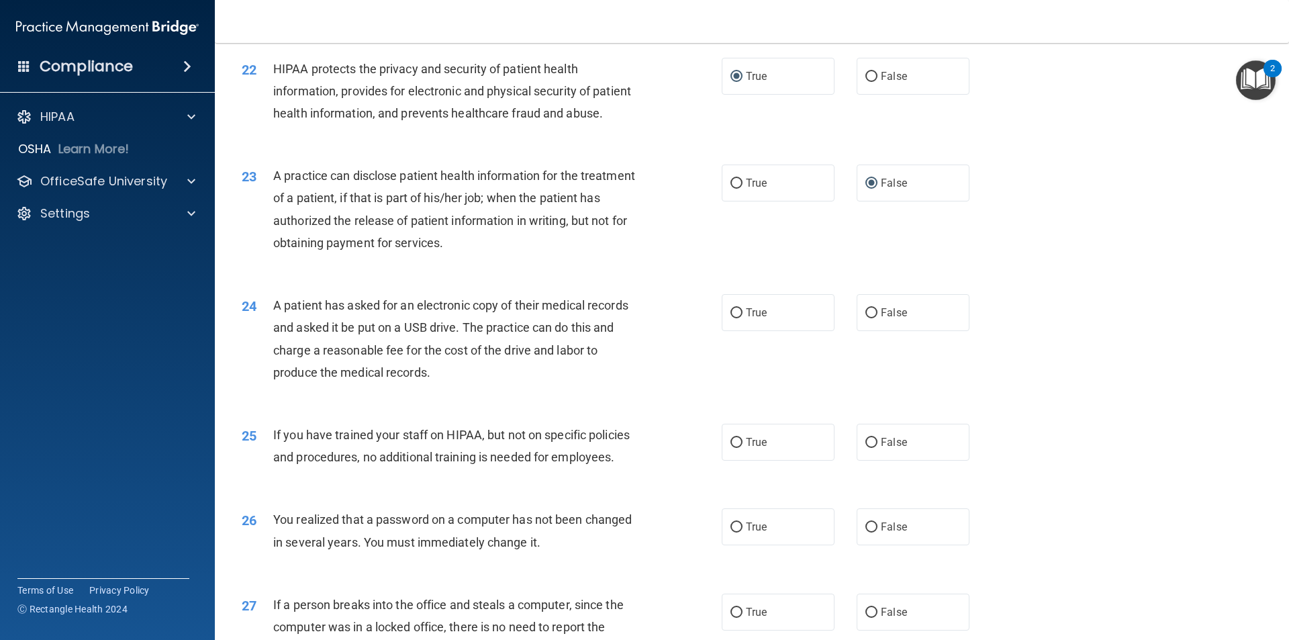
scroll to position [2068, 0]
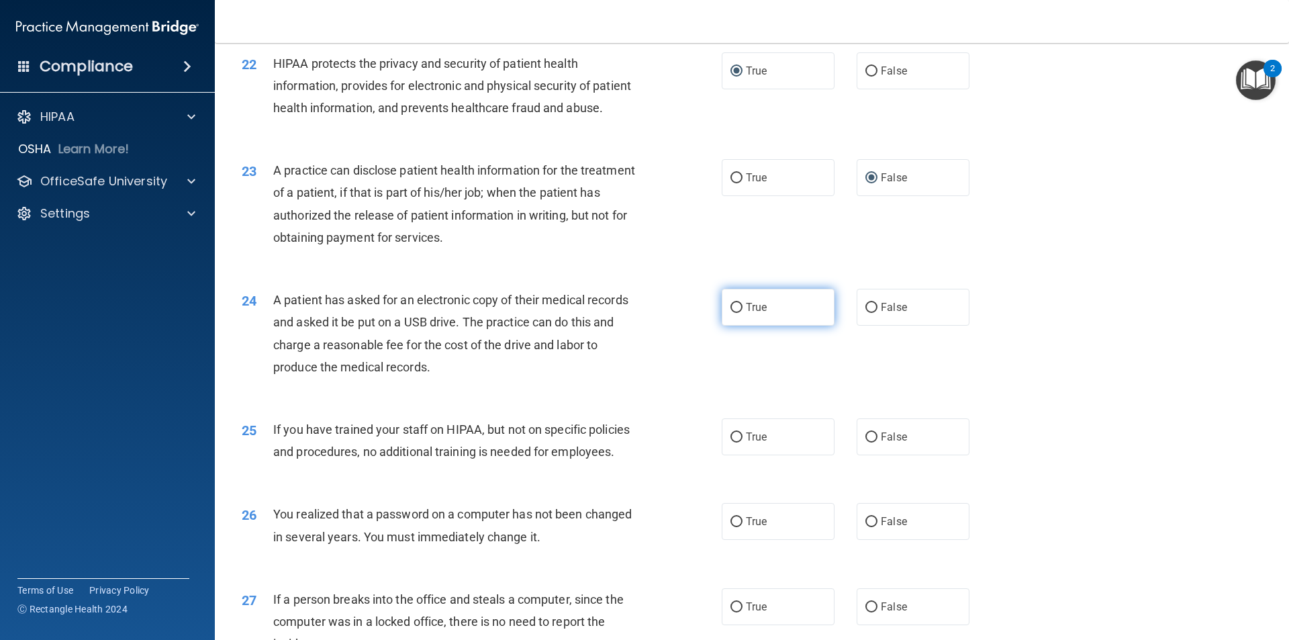
click at [732, 313] on input "True" at bounding box center [736, 308] width 12 height 10
radio input "true"
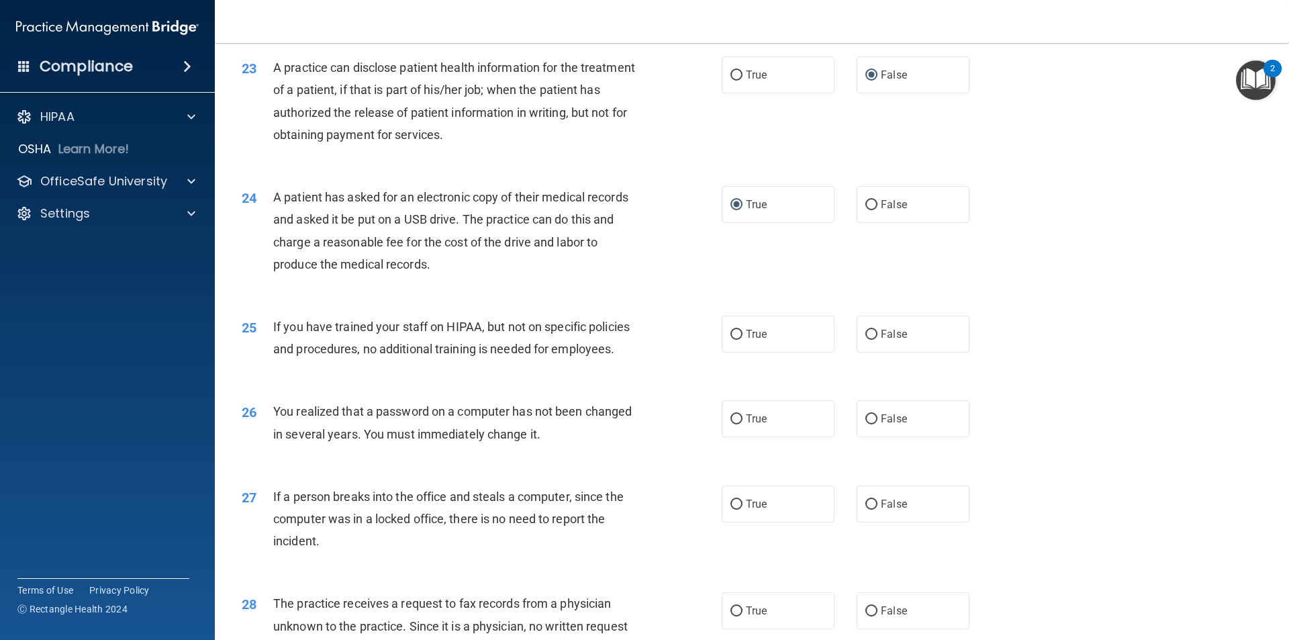
scroll to position [2202, 0]
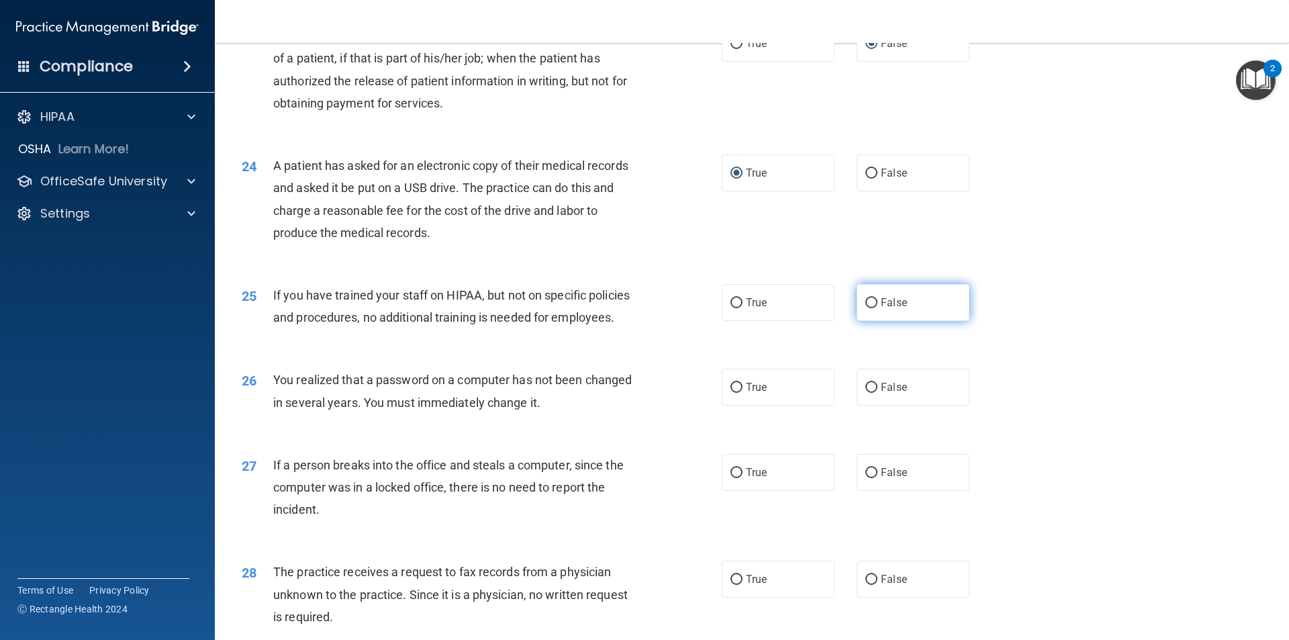
click at [865, 308] on input "False" at bounding box center [871, 303] width 12 height 10
radio input "true"
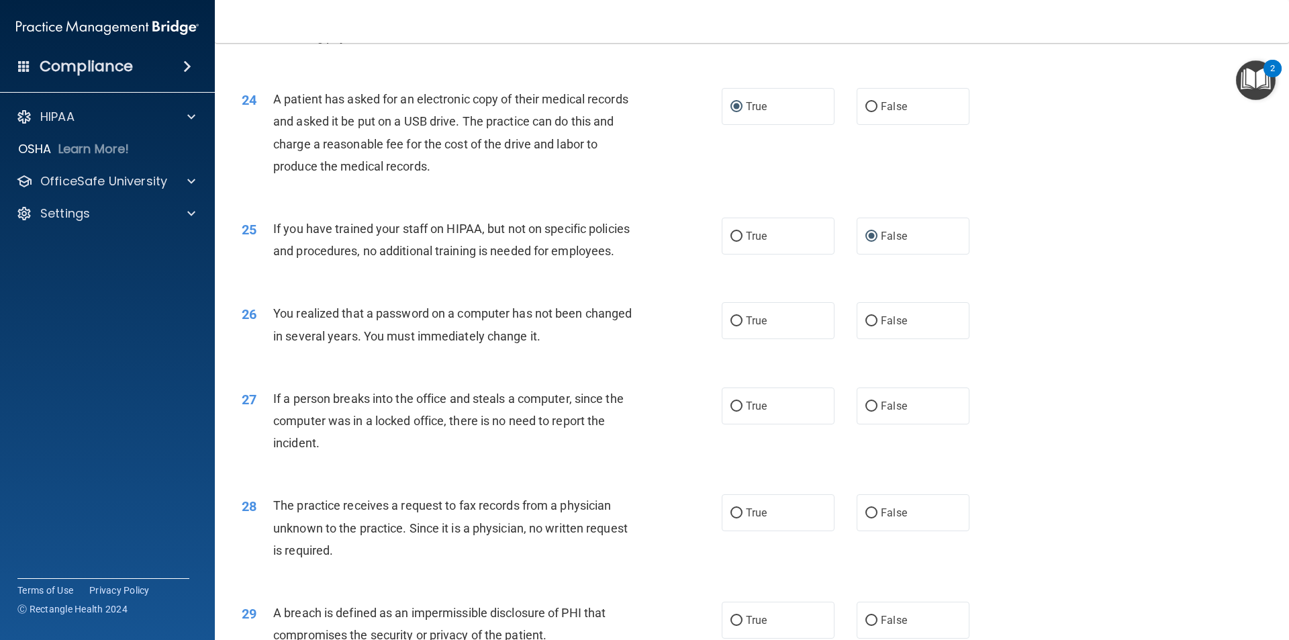
scroll to position [2269, 0]
click at [865, 326] on input "False" at bounding box center [871, 321] width 12 height 10
radio input "true"
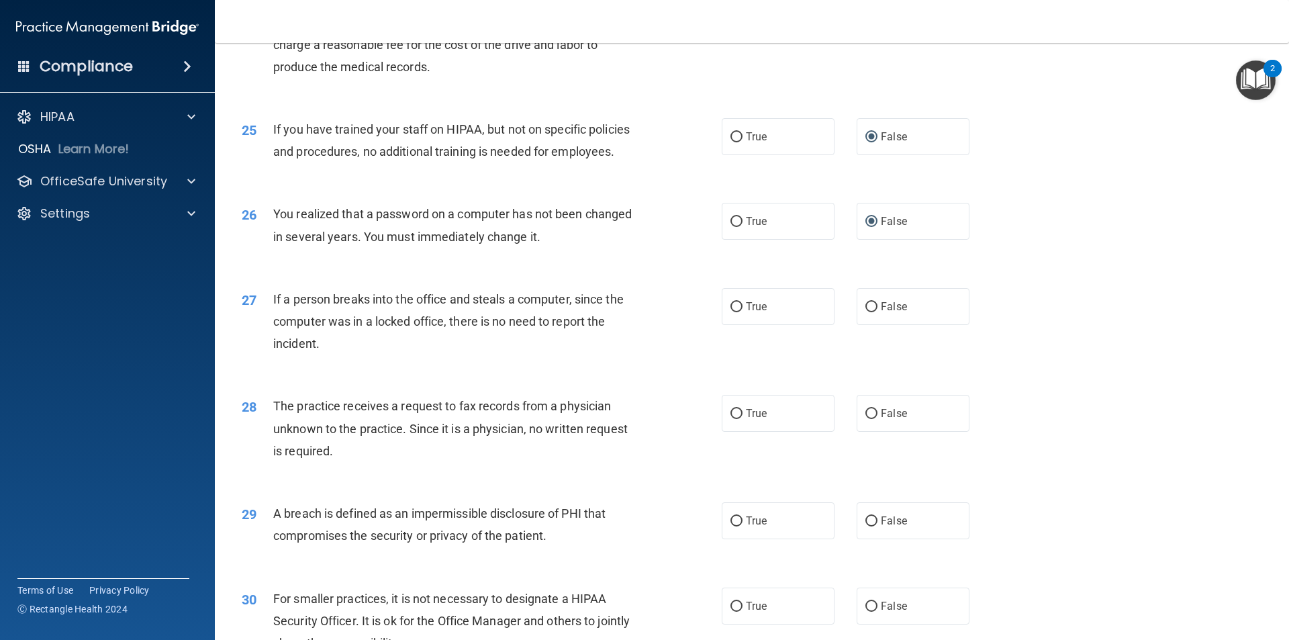
scroll to position [2337, 0]
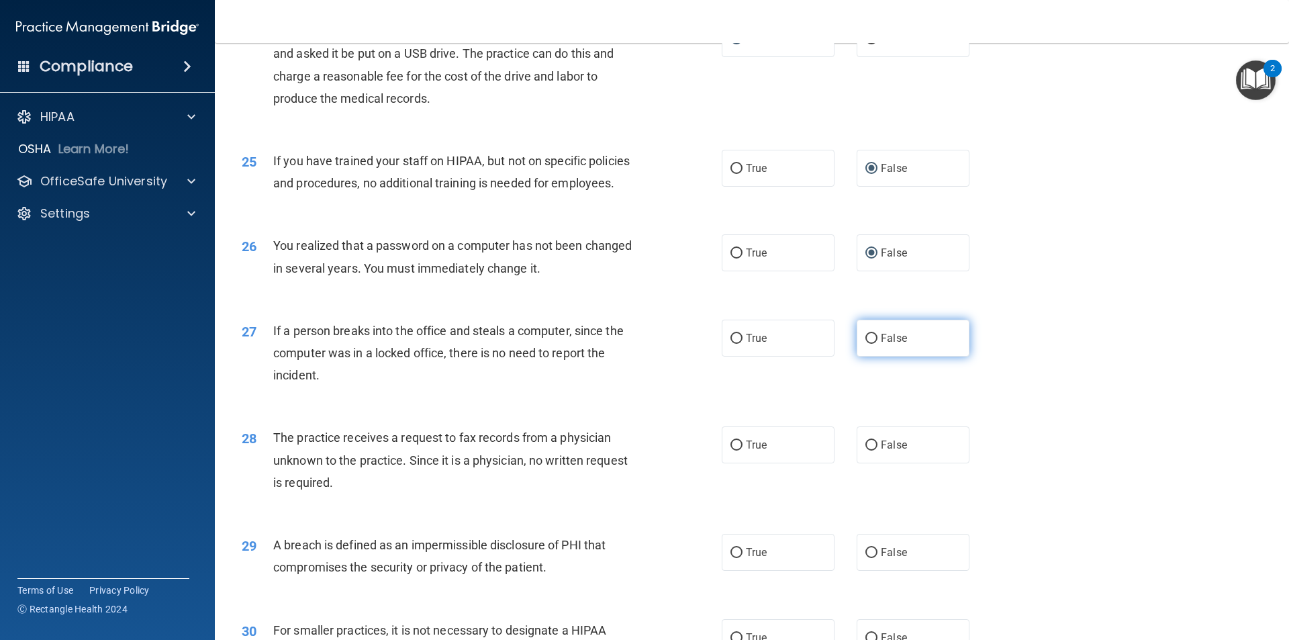
click at [865, 344] on input "False" at bounding box center [871, 339] width 12 height 10
radio input "true"
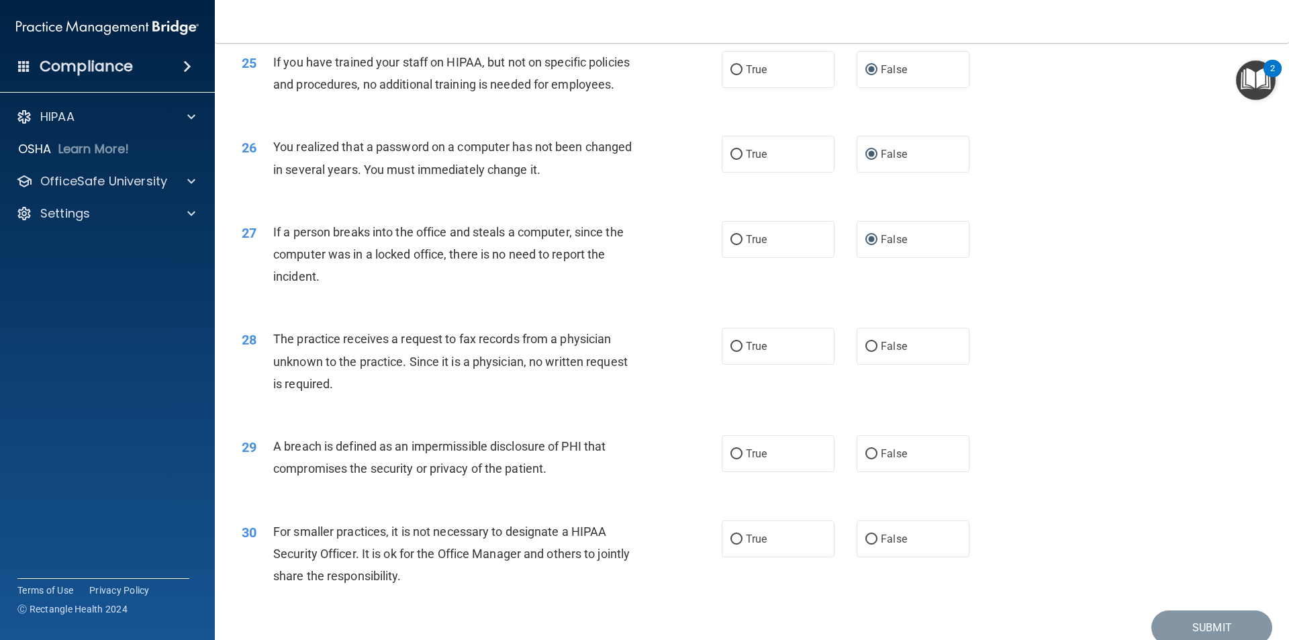
scroll to position [2471, 0]
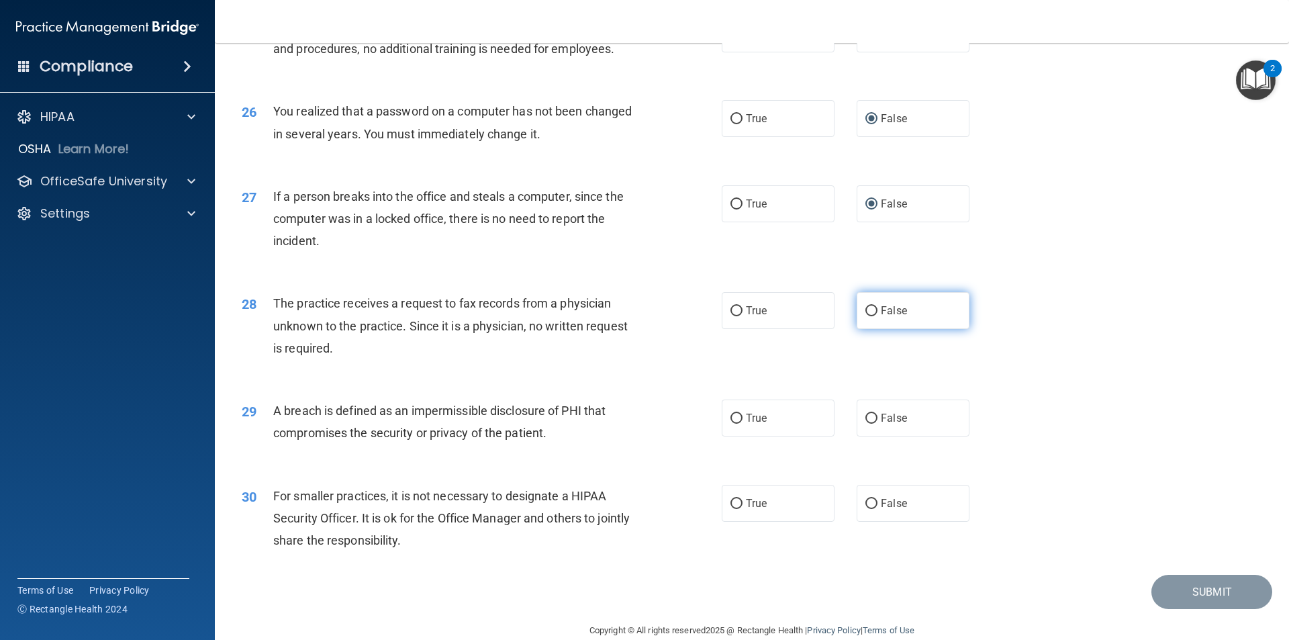
click at [865, 316] on input "False" at bounding box center [871, 311] width 12 height 10
radio input "true"
click at [734, 424] on input "True" at bounding box center [736, 419] width 12 height 10
radio input "true"
click at [865, 509] on input "False" at bounding box center [871, 504] width 12 height 10
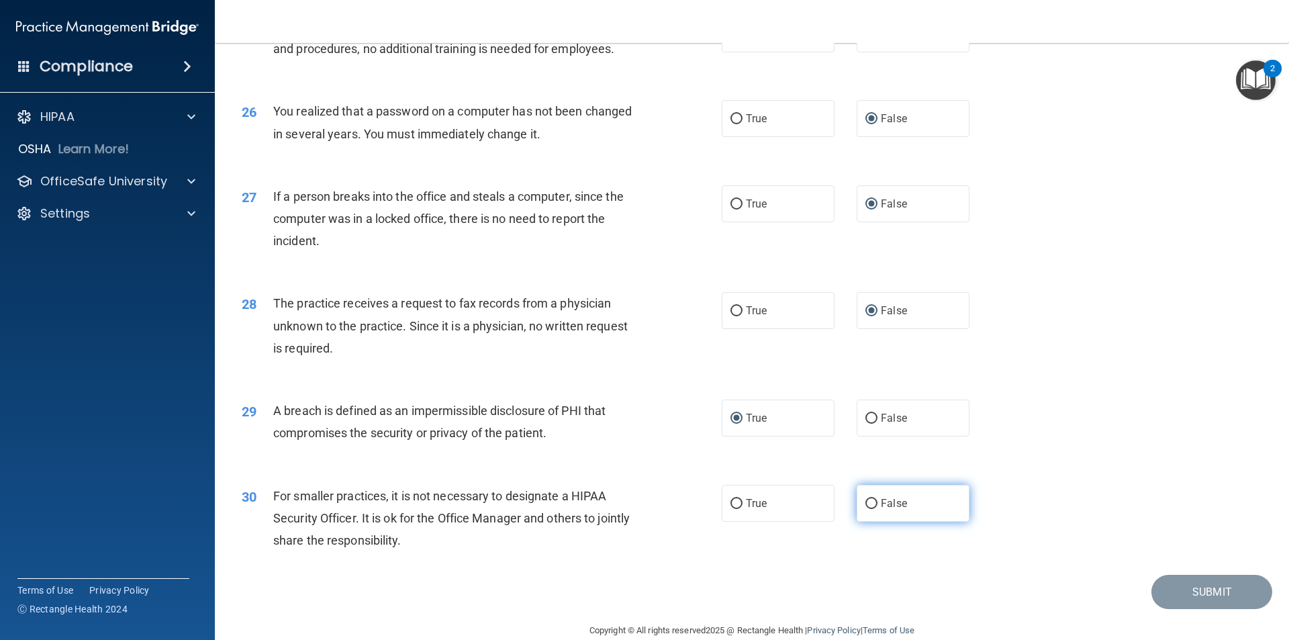
radio input "true"
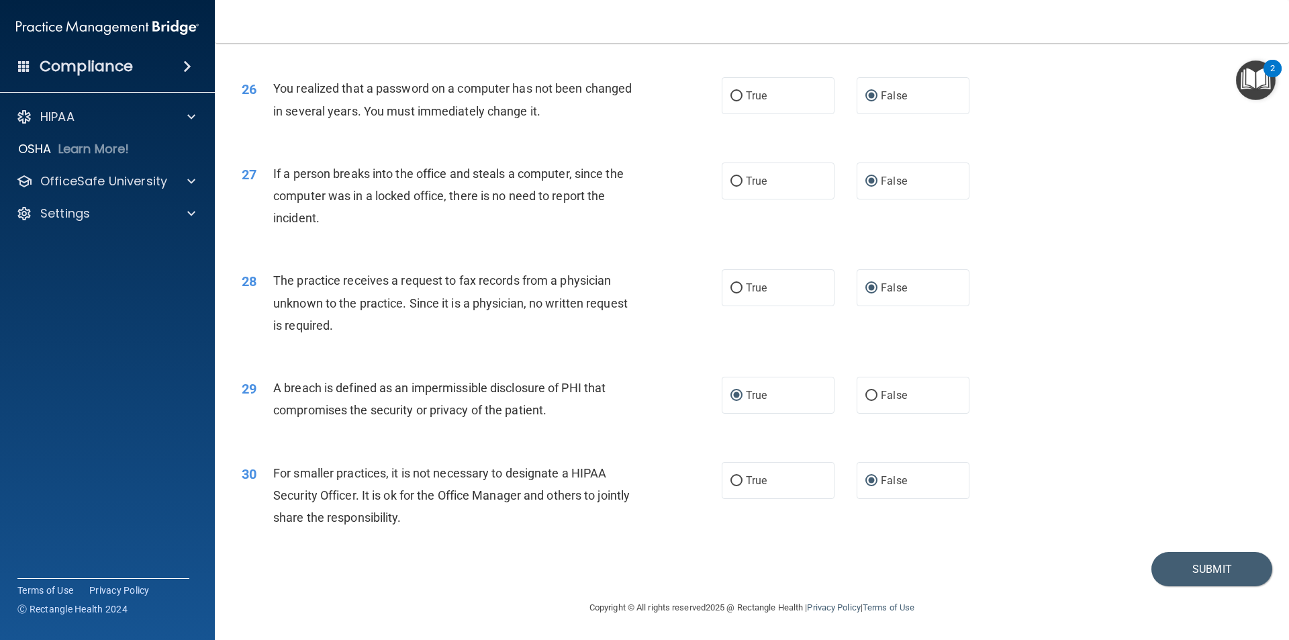
scroll to position [2538, 0]
click at [1192, 567] on button "Submit" at bounding box center [1211, 569] width 121 height 34
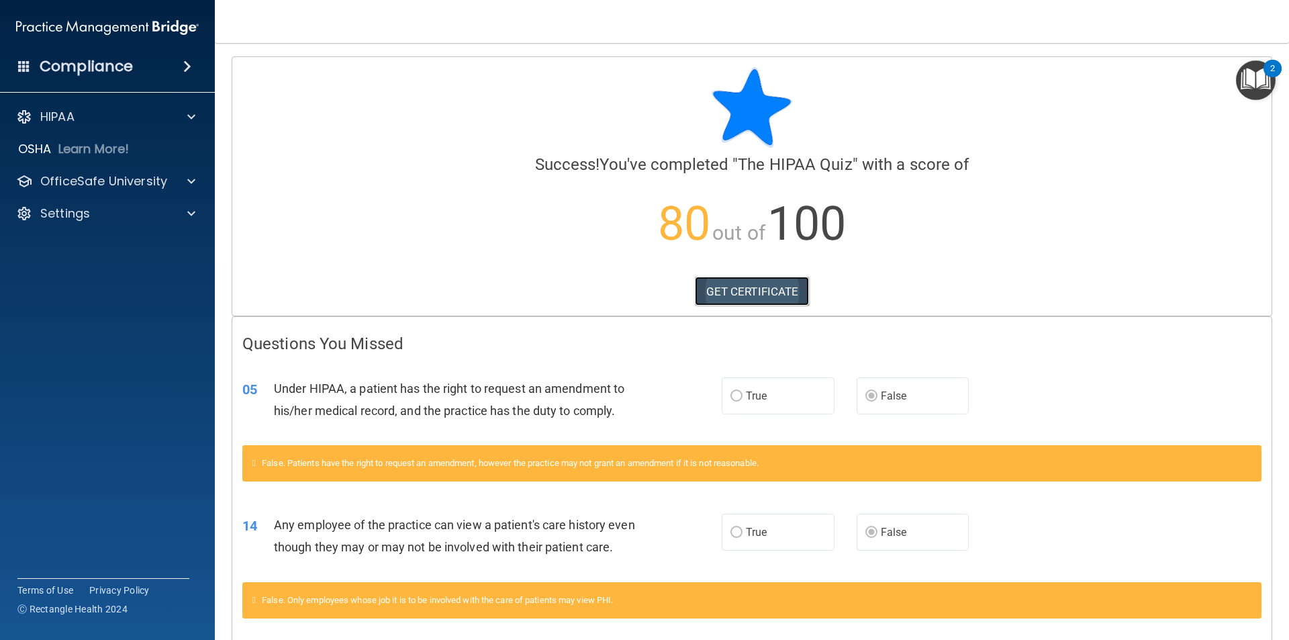
click at [726, 287] on link "GET CERTIFICATE" at bounding box center [752, 292] width 115 height 30
